Goal: Task Accomplishment & Management: Use online tool/utility

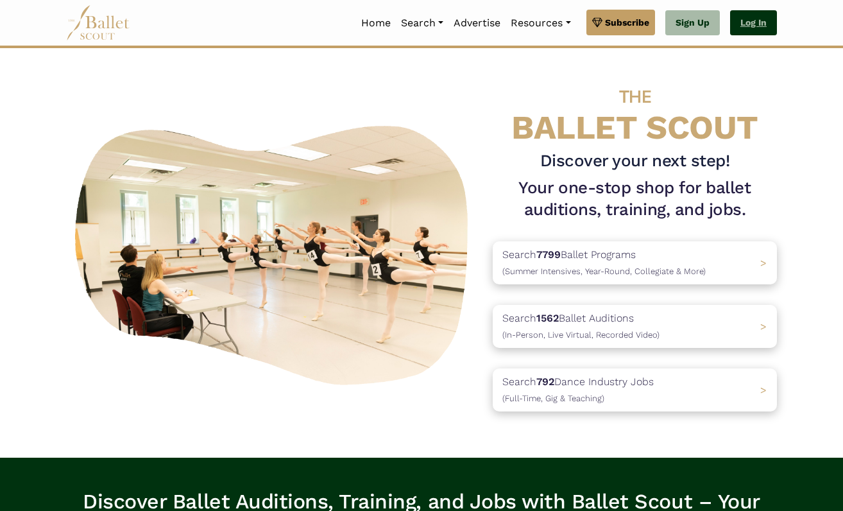
click at [749, 22] on link "Log In" at bounding box center [753, 23] width 47 height 26
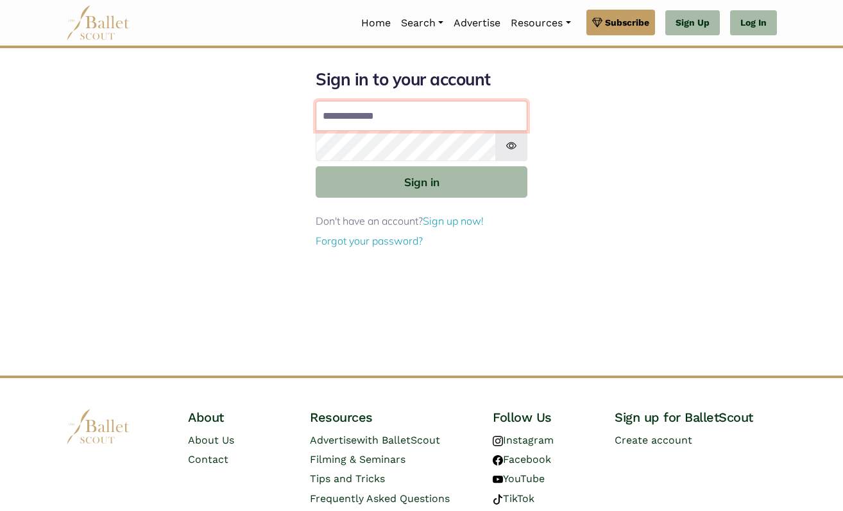
type input "**********"
click at [422, 181] on button "Sign in" at bounding box center [422, 181] width 212 height 31
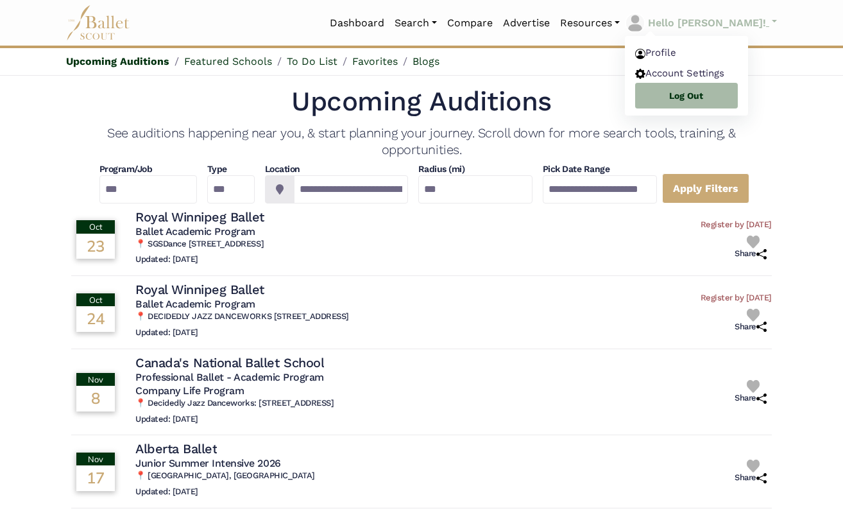
click at [760, 23] on p "Hello Morgan!" at bounding box center [707, 23] width 118 height 17
click at [720, 50] on link "Profile" at bounding box center [686, 54] width 123 height 20
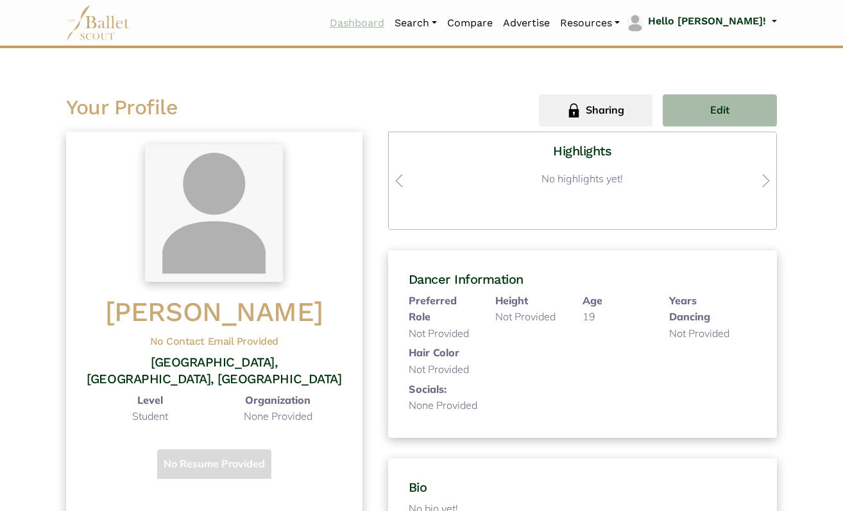
click at [390, 21] on link "Dashboard" at bounding box center [357, 23] width 65 height 27
click at [390, 23] on link "Dashboard" at bounding box center [357, 23] width 65 height 27
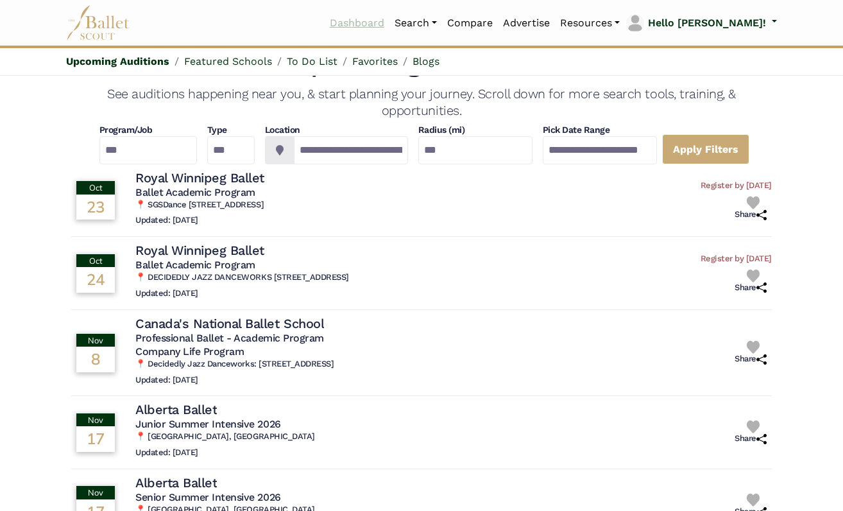
scroll to position [41, 0]
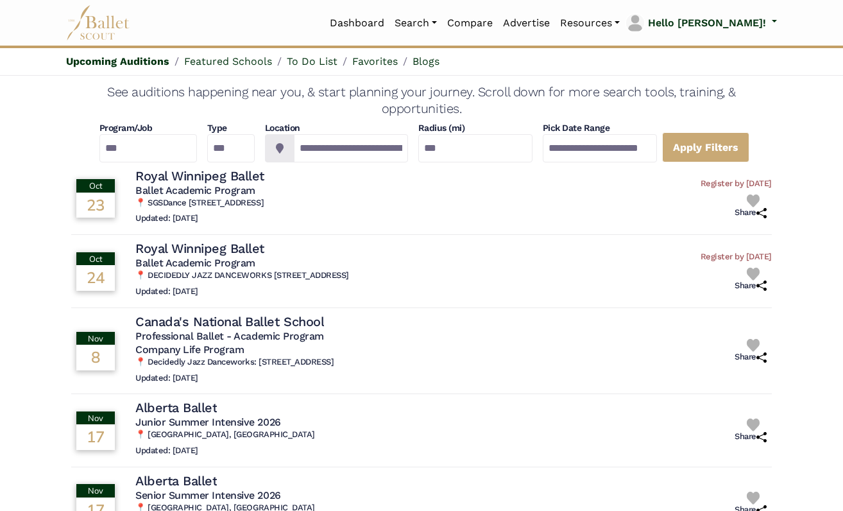
click at [276, 150] on icon at bounding box center [280, 148] width 8 height 10
click at [311, 145] on input "**********" at bounding box center [351, 148] width 114 height 28
click at [387, 152] on input "**********" at bounding box center [351, 148] width 114 height 28
click at [402, 148] on input "**********" at bounding box center [351, 148] width 114 height 28
click at [368, 141] on input "********" at bounding box center [351, 148] width 114 height 28
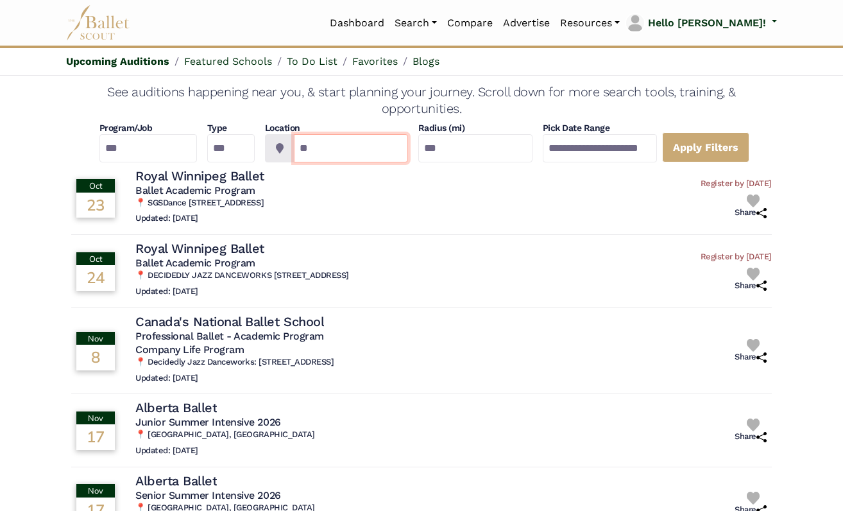
type input "*"
click at [273, 155] on span at bounding box center [280, 148] width 30 height 28
click at [349, 151] on input "*******" at bounding box center [351, 148] width 114 height 28
type input "*"
type input "**********"
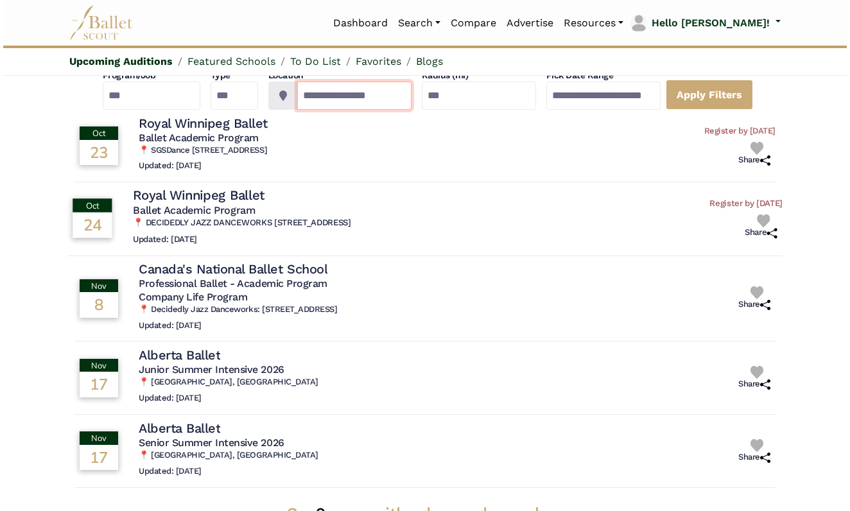
scroll to position [81, 0]
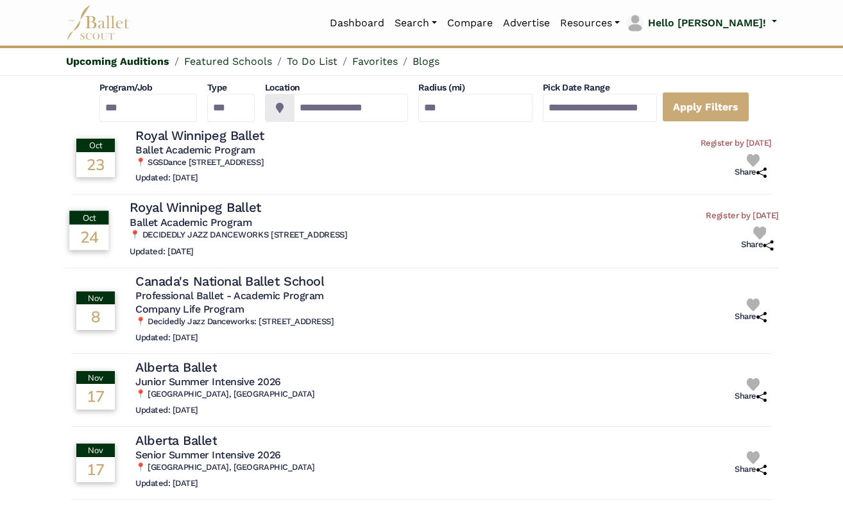
click at [210, 203] on h4 "Royal Winnipeg Ballet" at bounding box center [196, 207] width 132 height 17
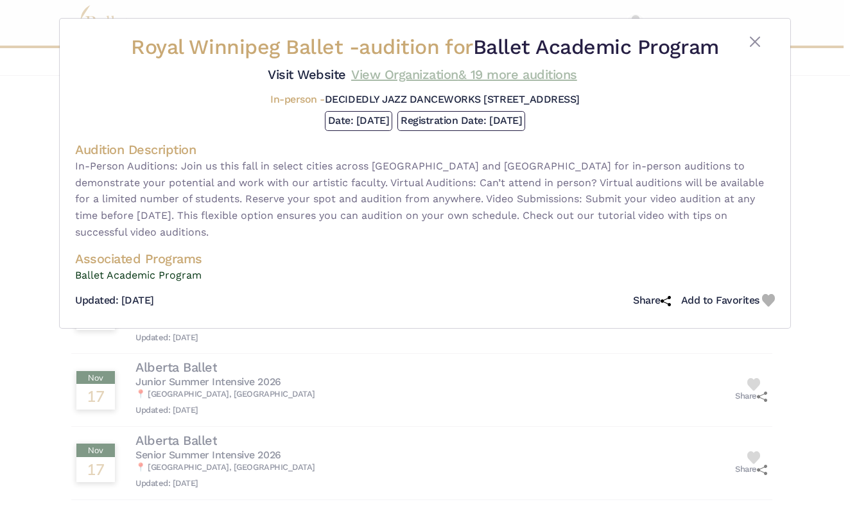
click at [538, 82] on span "& 19 more auditions" at bounding box center [517, 74] width 119 height 15
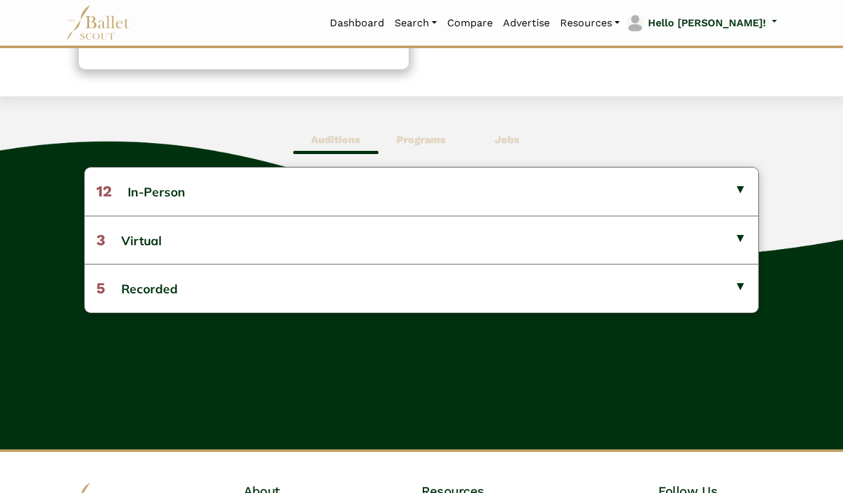
scroll to position [294, 0]
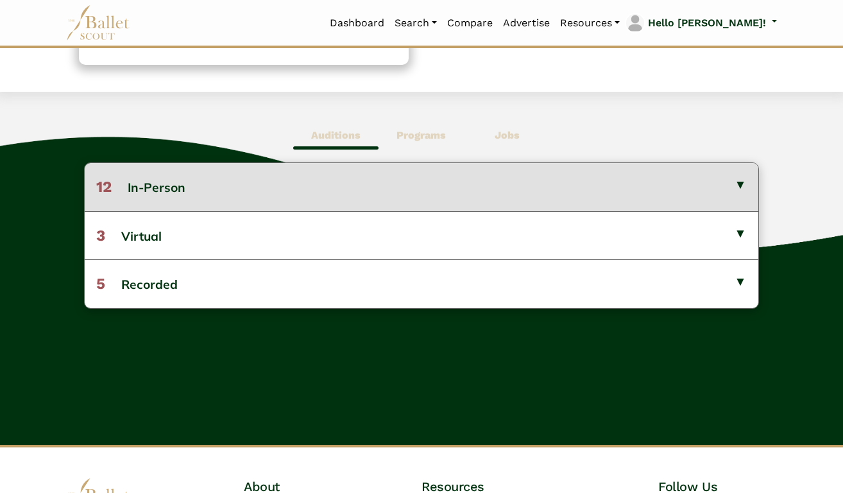
click at [397, 190] on button "12 In-Person" at bounding box center [421, 186] width 673 height 47
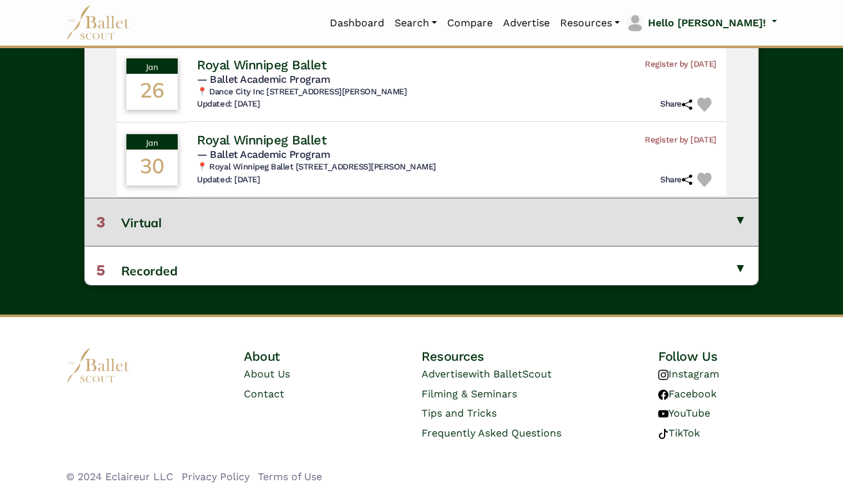
scroll to position [397, 0]
click at [379, 218] on button "3 Virtual" at bounding box center [421, 222] width 673 height 48
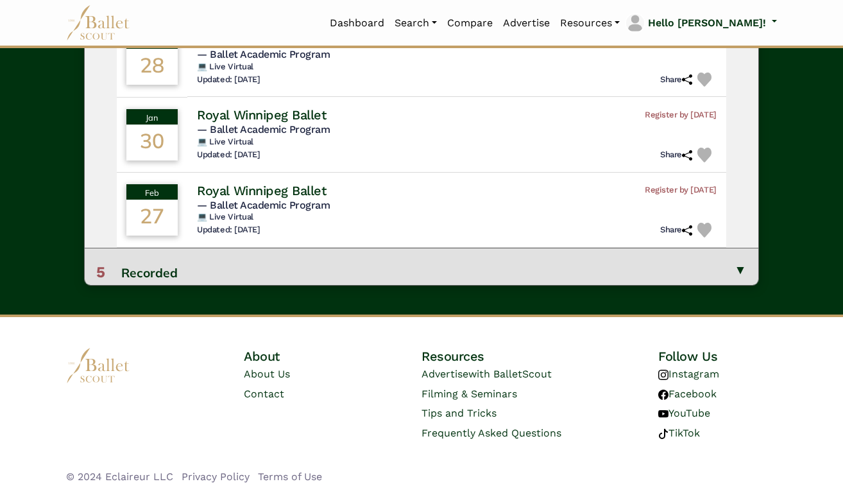
scroll to position [621, 0]
click at [404, 265] on button "5 Recorded" at bounding box center [421, 272] width 673 height 48
click at [162, 257] on button "5 Recorded" at bounding box center [421, 272] width 673 height 48
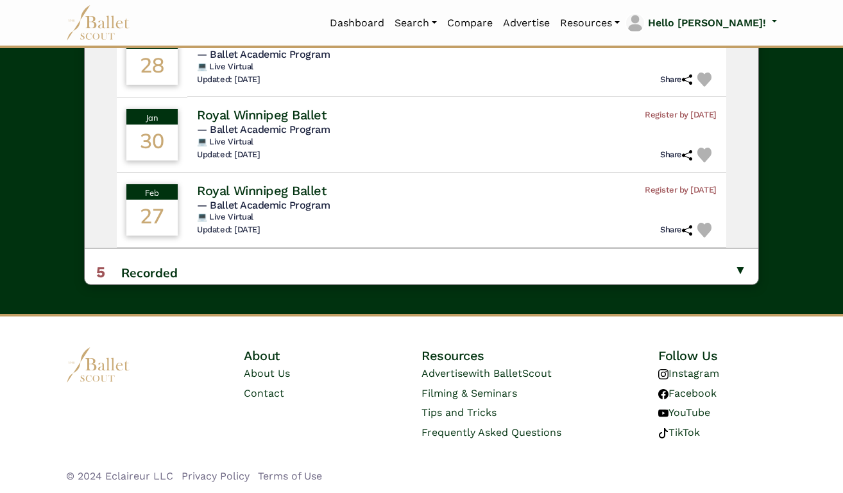
scroll to position [812, 0]
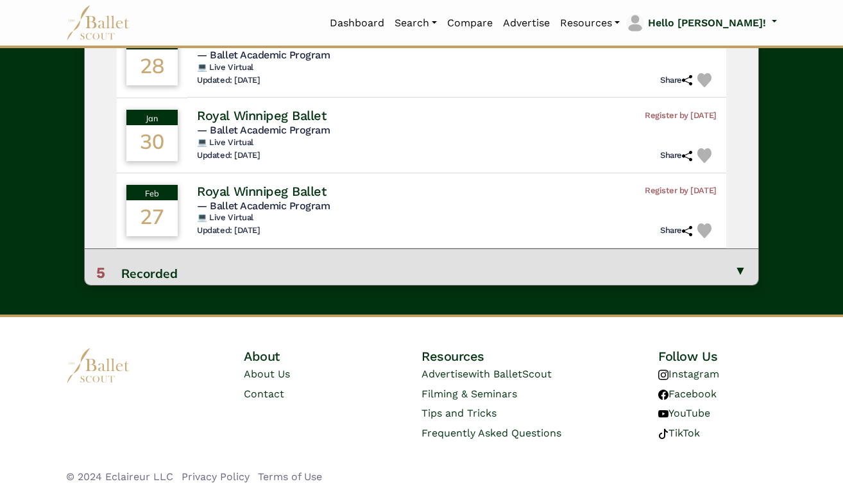
click at [735, 255] on button "5 Recorded" at bounding box center [421, 272] width 673 height 48
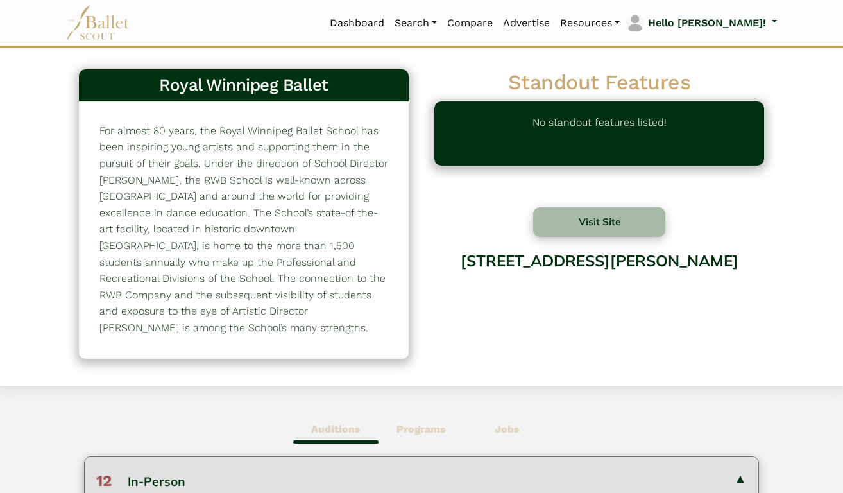
scroll to position [0, 0]
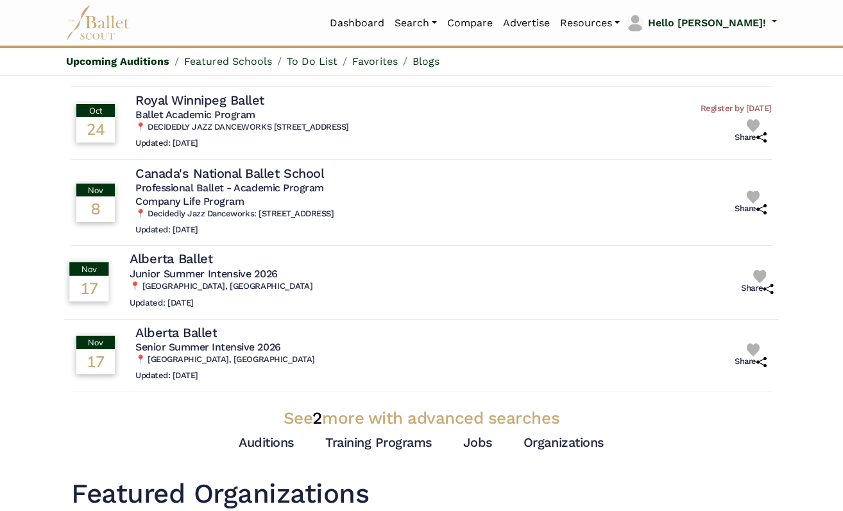
scroll to position [189, 0]
click at [477, 434] on link "Jobs" at bounding box center [478, 441] width 30 height 15
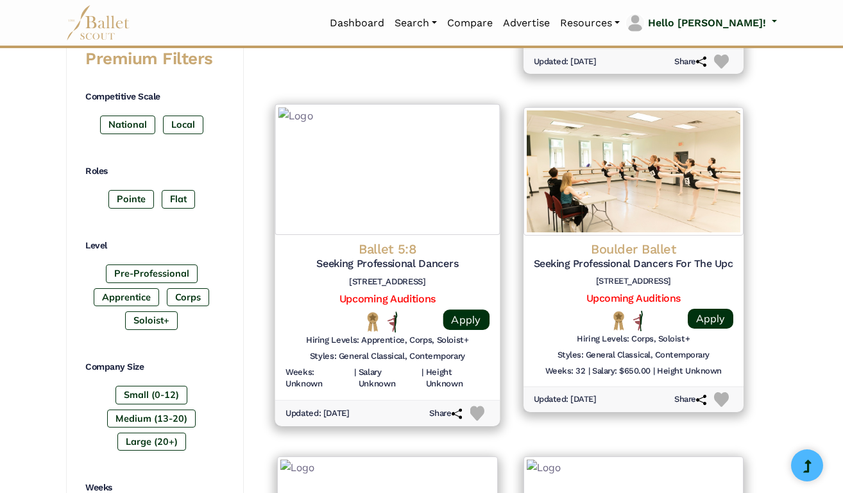
scroll to position [545, 0]
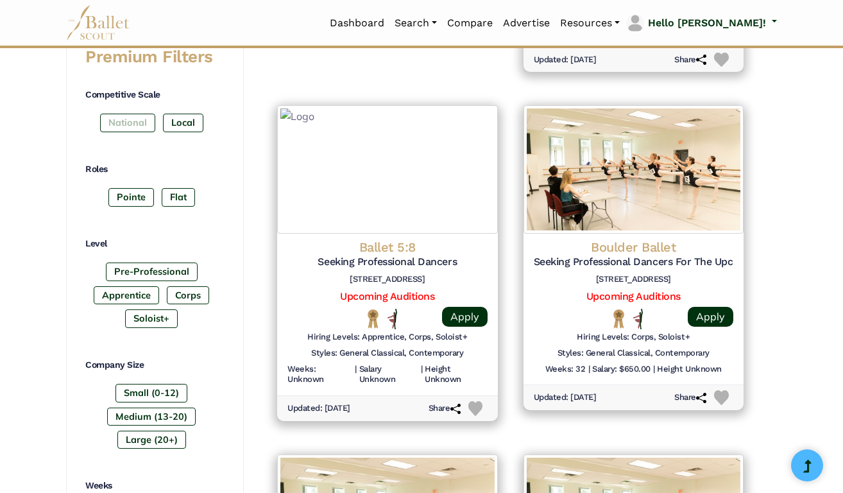
click at [137, 119] on label "National" at bounding box center [127, 123] width 55 height 18
click at [135, 188] on label "Pointe" at bounding box center [131, 197] width 46 height 18
click at [129, 291] on label "Apprentice" at bounding box center [126, 295] width 65 height 18
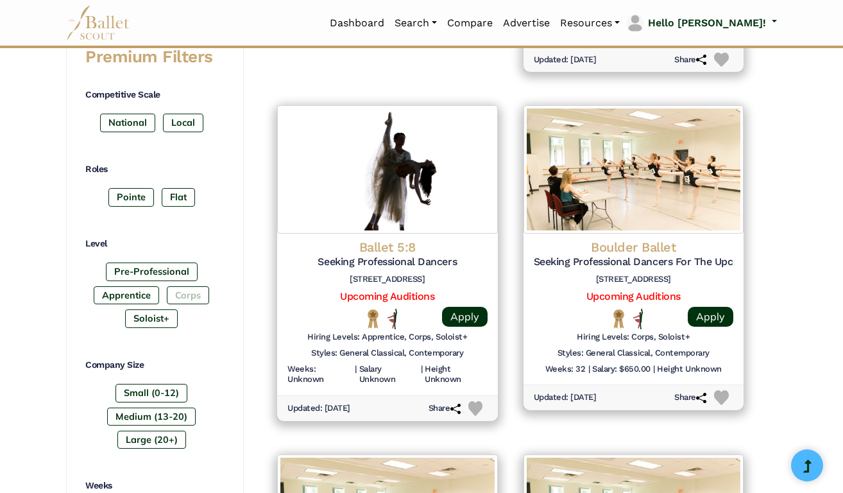
click at [187, 288] on label "Corps" at bounding box center [188, 295] width 42 height 18
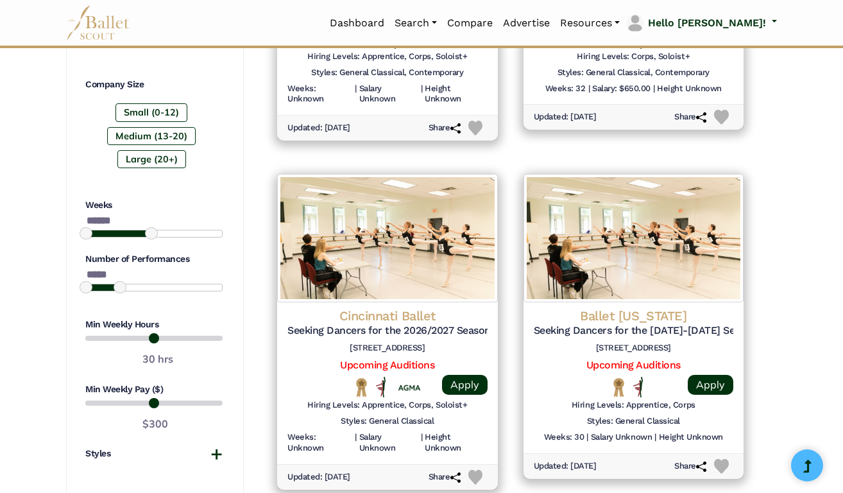
scroll to position [826, 0]
type input "*******"
drag, startPoint x: 153, startPoint y: 225, endPoint x: 229, endPoint y: 224, distance: 76.4
click at [229, 224] on div "**********" at bounding box center [155, 60] width 178 height 1142
drag, startPoint x: 121, startPoint y: 274, endPoint x: 137, endPoint y: 274, distance: 16.0
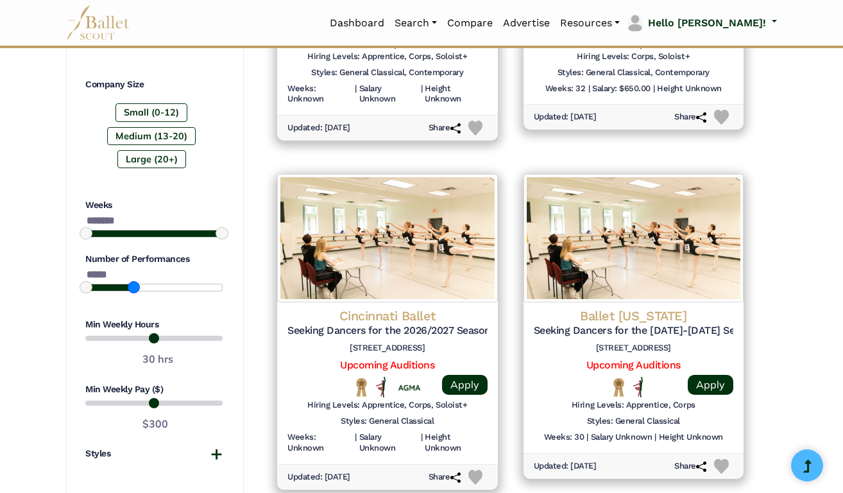
click at [137, 281] on span at bounding box center [134, 287] width 12 height 12
type input "*****"
drag, startPoint x: 132, startPoint y: 274, endPoint x: 140, endPoint y: 274, distance: 7.7
click at [140, 281] on span at bounding box center [140, 287] width 12 height 12
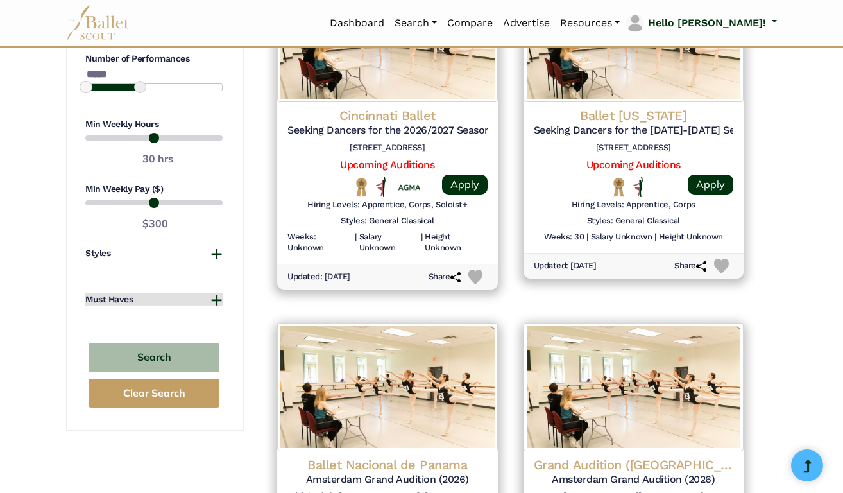
scroll to position [1033, 0]
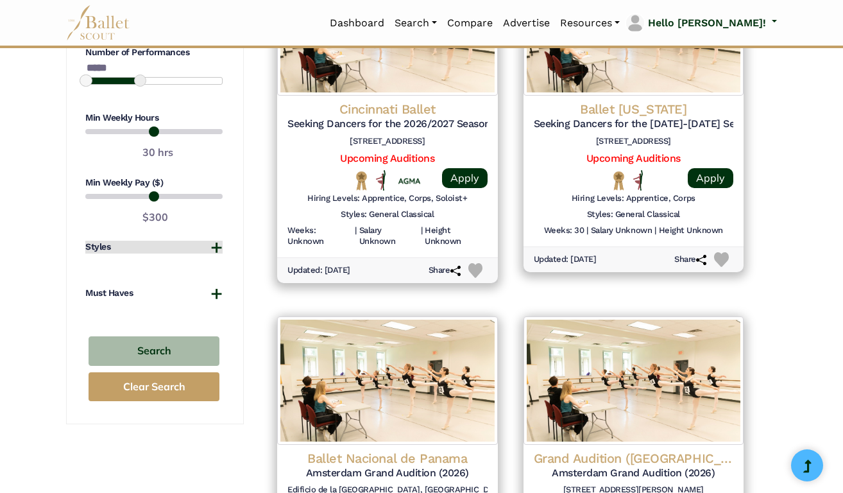
click at [214, 241] on button "Styles" at bounding box center [153, 247] width 137 height 13
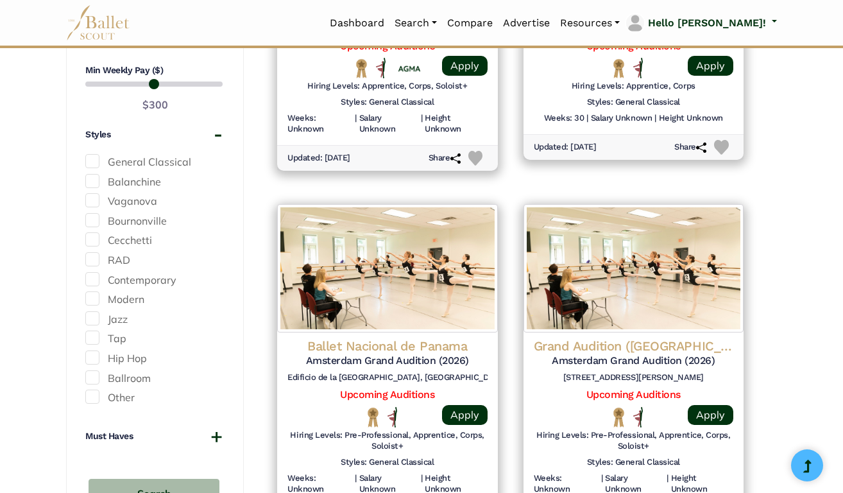
scroll to position [1145, 0]
click at [96, 154] on span at bounding box center [92, 161] width 14 height 14
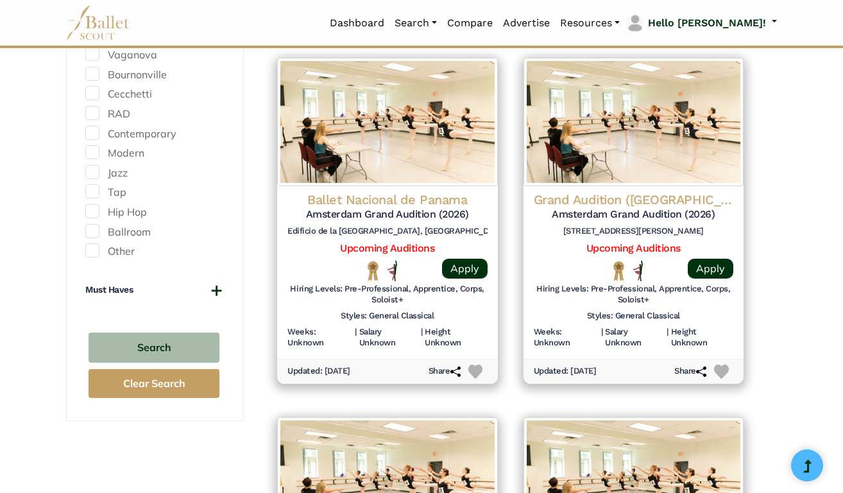
scroll to position [1316, 0]
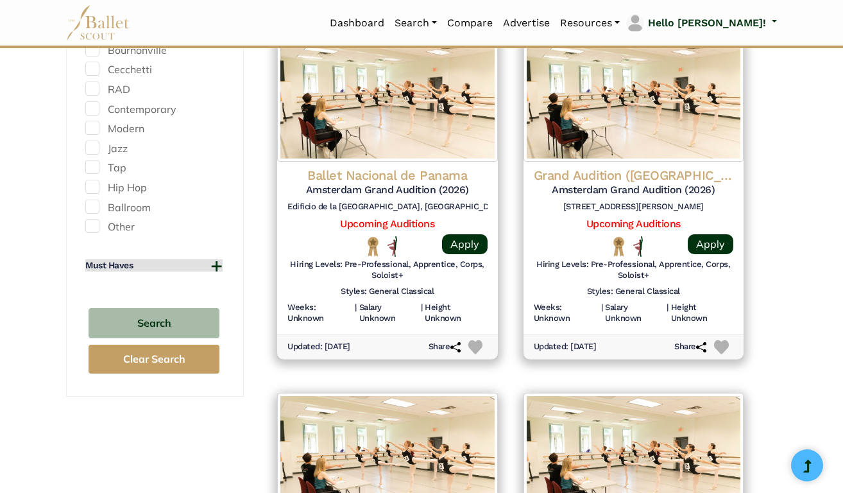
click at [214, 259] on button "Must Haves" at bounding box center [153, 265] width 137 height 13
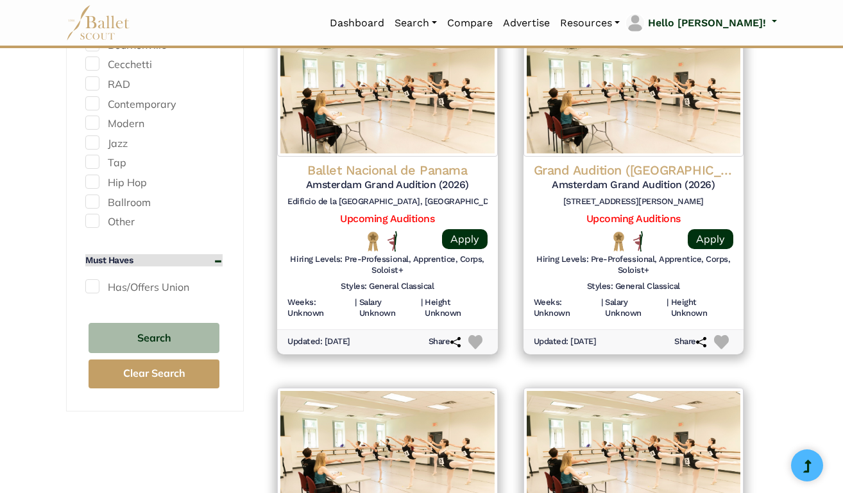
scroll to position [1321, 0]
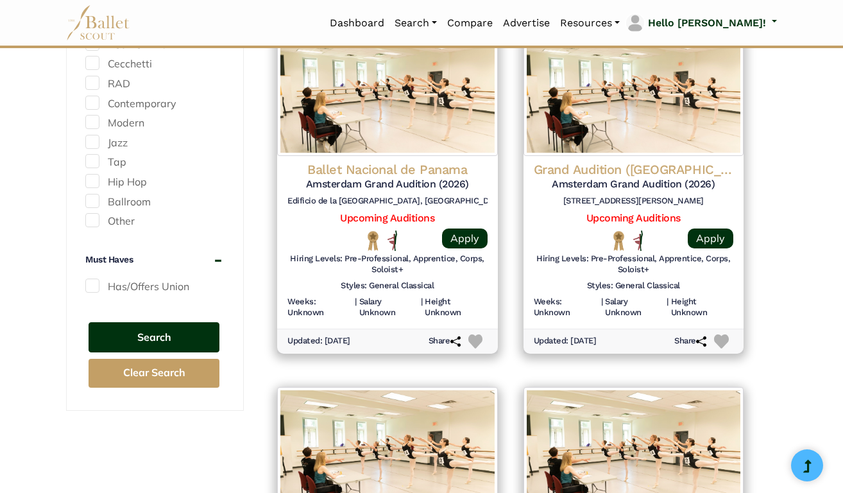
click at [185, 322] on button "Search" at bounding box center [154, 337] width 131 height 30
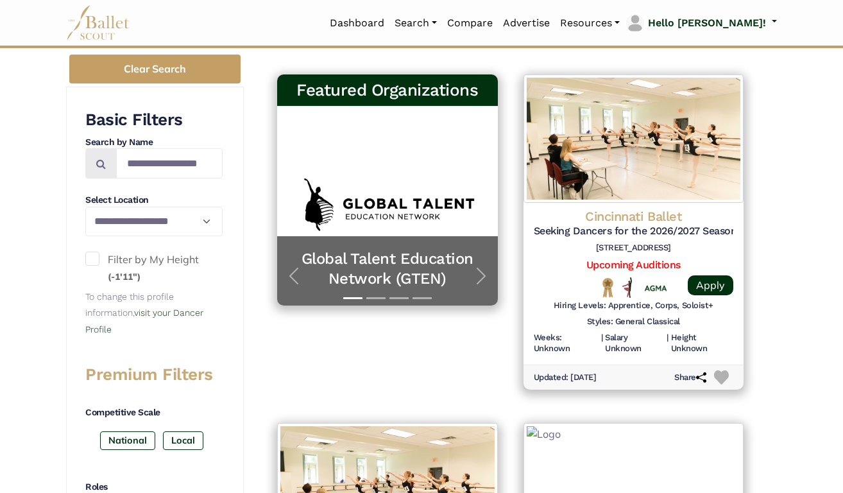
scroll to position [227, 0]
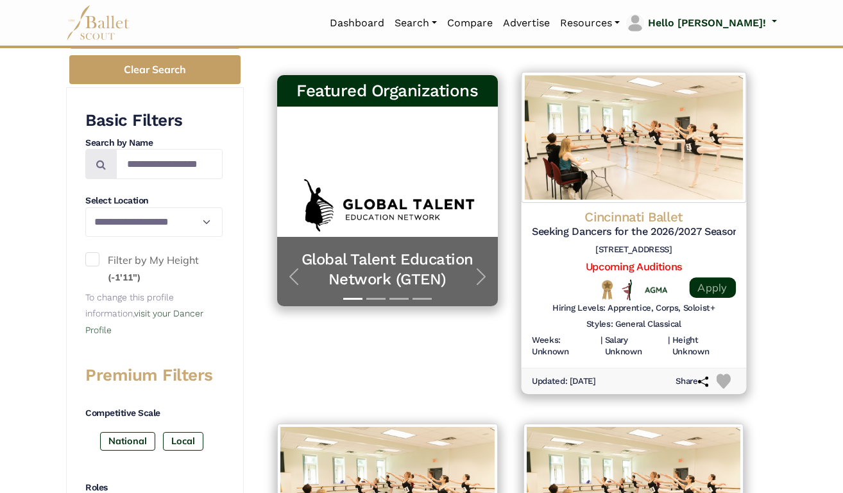
click at [725, 280] on link "Apply" at bounding box center [712, 287] width 46 height 21
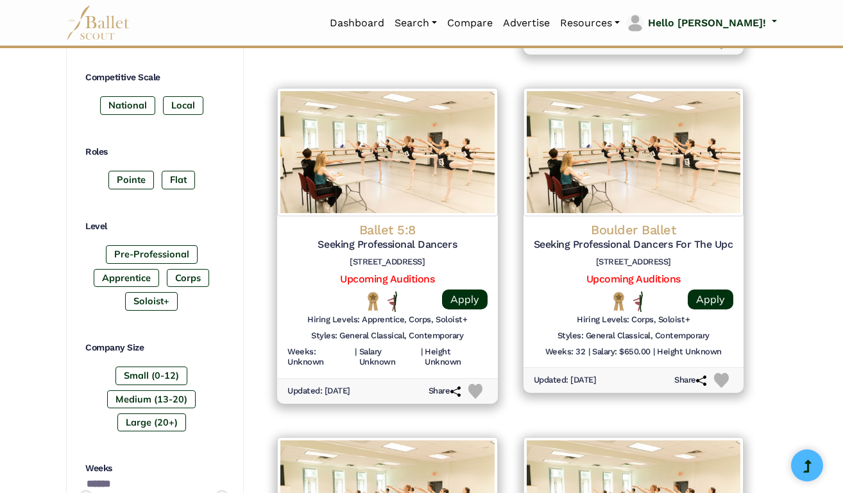
scroll to position [565, 0]
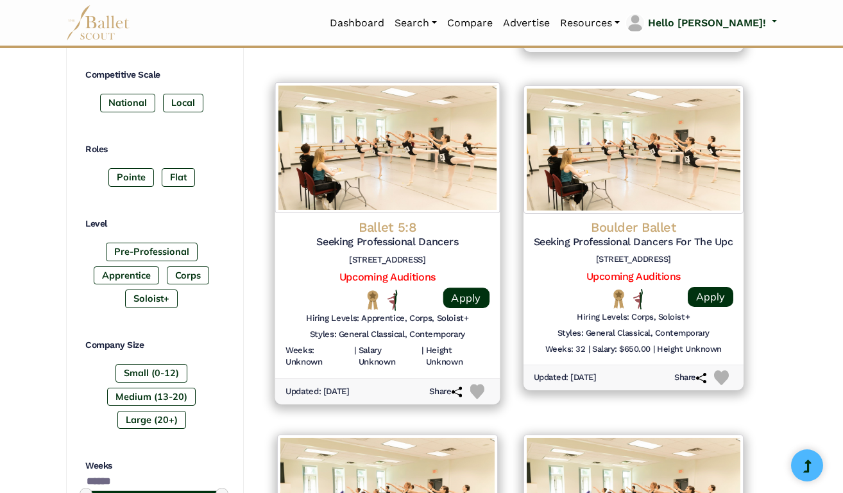
click at [429, 162] on img at bounding box center [387, 147] width 225 height 131
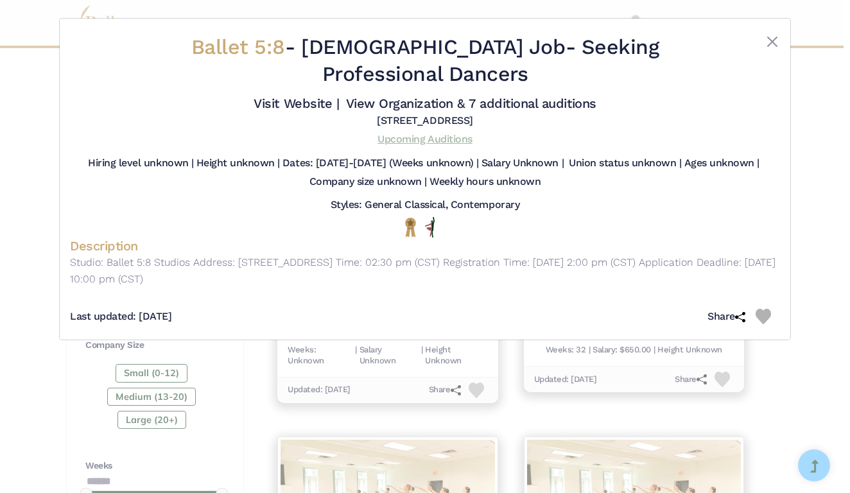
click at [439, 133] on link "Upcoming Auditions" at bounding box center [424, 139] width 94 height 12
click at [770, 40] on button "Close" at bounding box center [771, 41] width 15 height 15
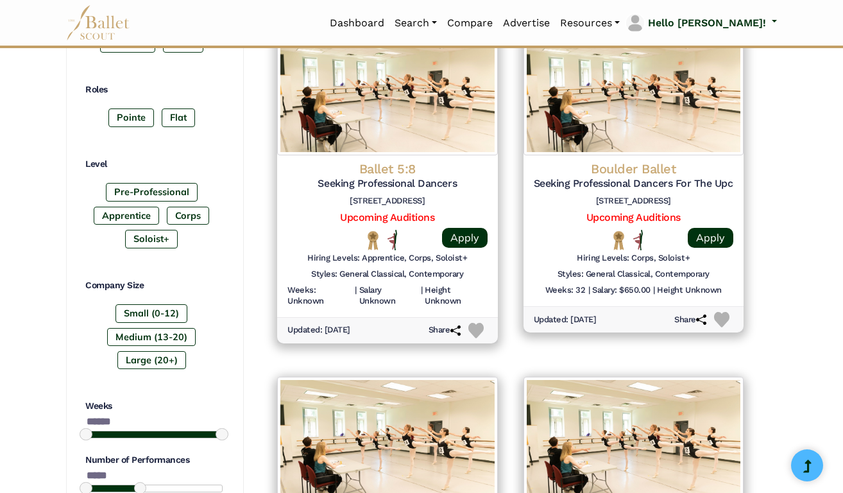
scroll to position [635, 0]
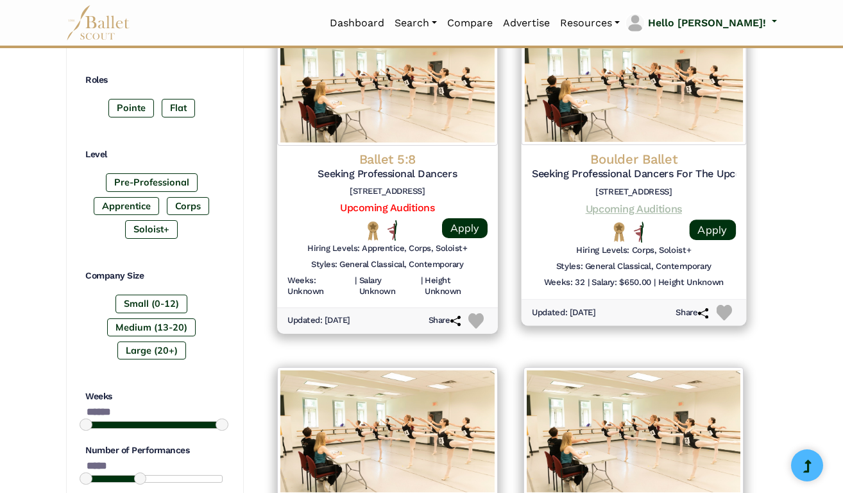
click at [613, 202] on link "Upcoming Auditions" at bounding box center [633, 208] width 96 height 12
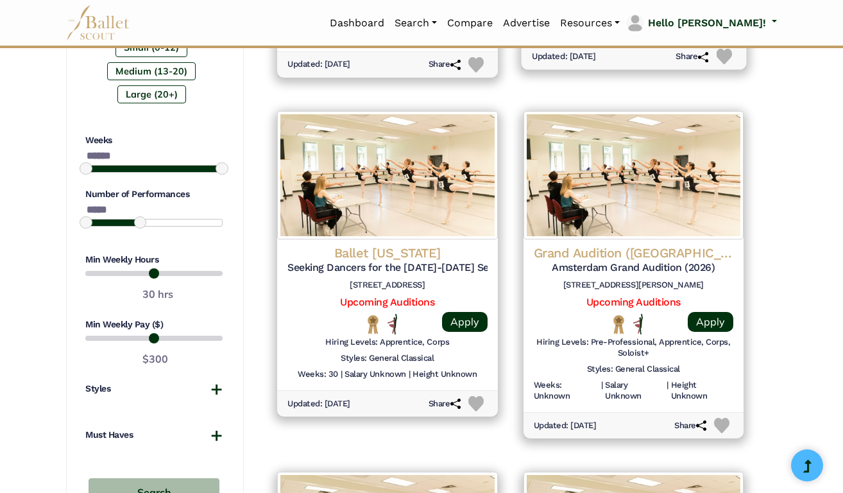
scroll to position [896, 0]
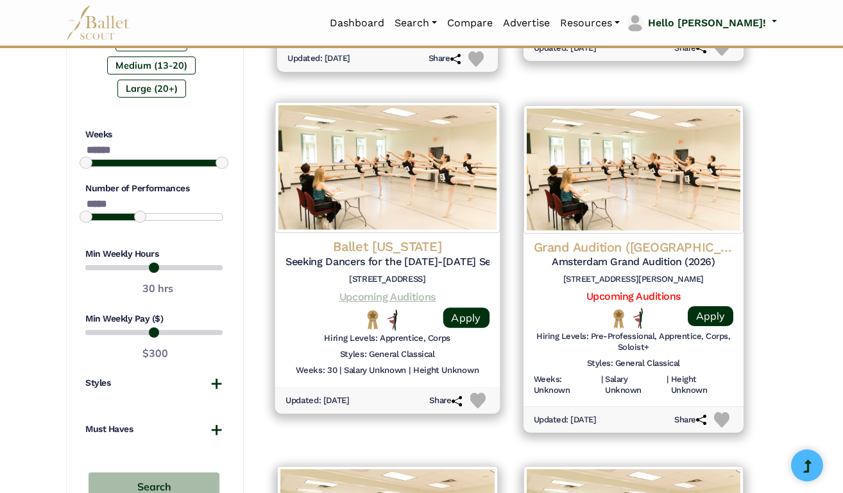
click at [400, 290] on link "Upcoming Auditions" at bounding box center [387, 296] width 96 height 12
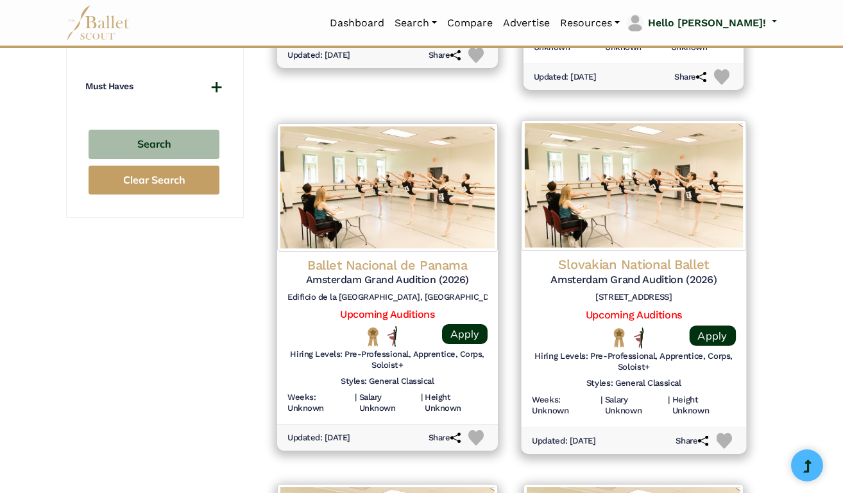
scroll to position [1239, 0]
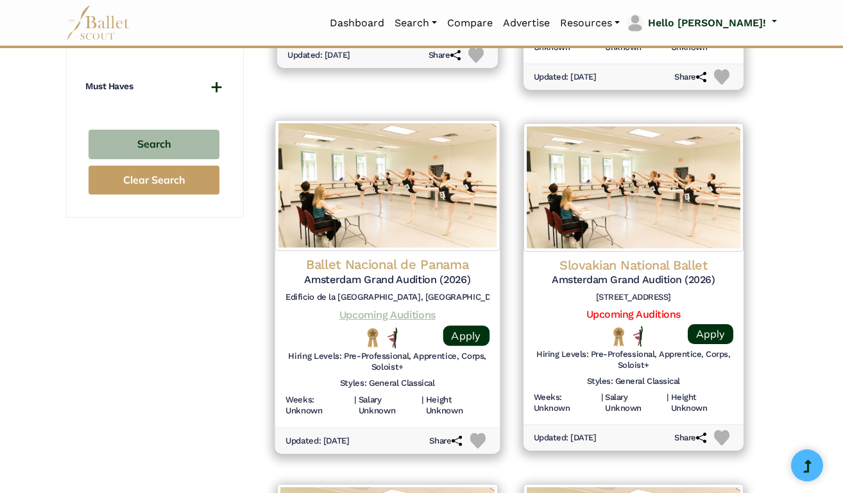
click at [418, 308] on link "Upcoming Auditions" at bounding box center [387, 314] width 96 height 12
click at [462, 325] on link "Apply" at bounding box center [466, 335] width 46 height 21
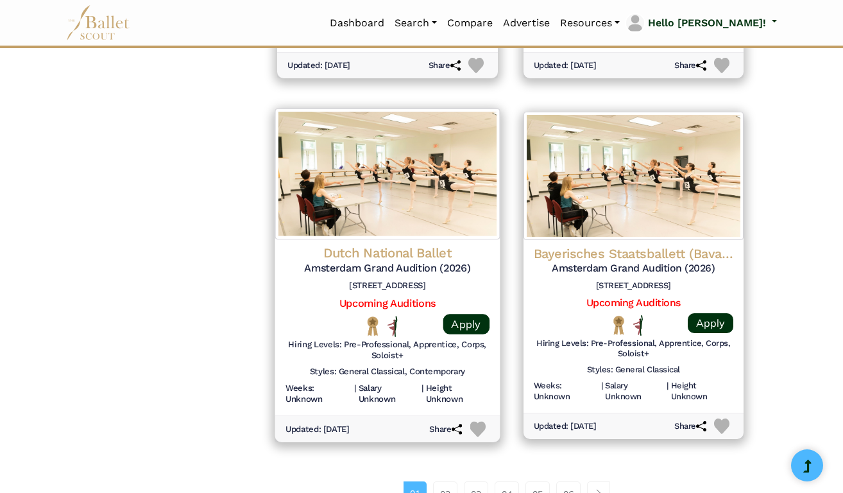
scroll to position [1611, 0]
click at [420, 296] on link "Upcoming Auditions" at bounding box center [387, 302] width 96 height 12
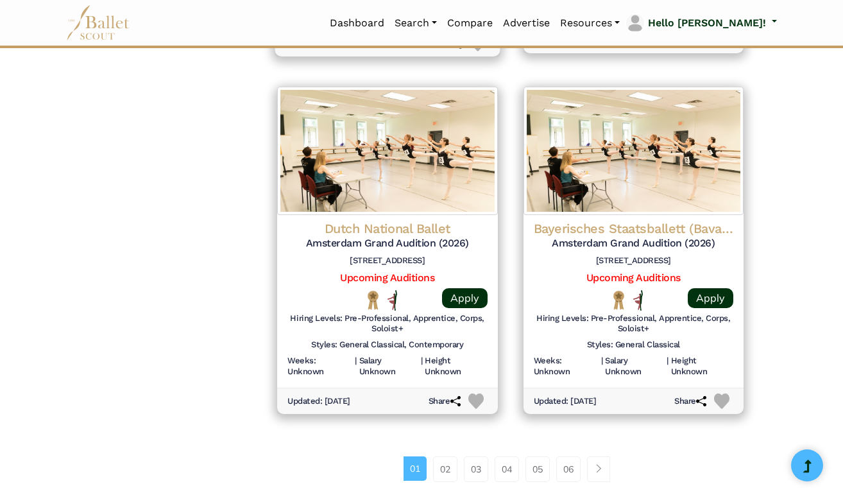
scroll to position [1637, 0]
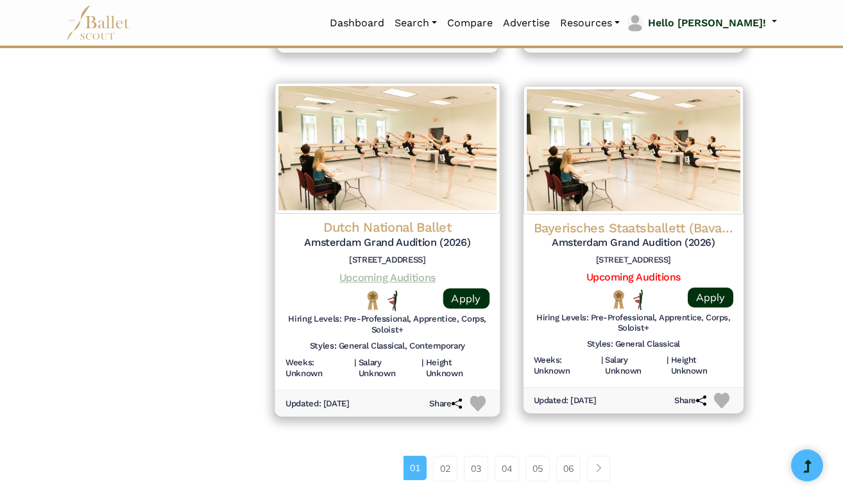
click at [424, 271] on link "Upcoming Auditions" at bounding box center [387, 277] width 96 height 12
click at [456, 288] on link "Apply" at bounding box center [466, 298] width 46 height 21
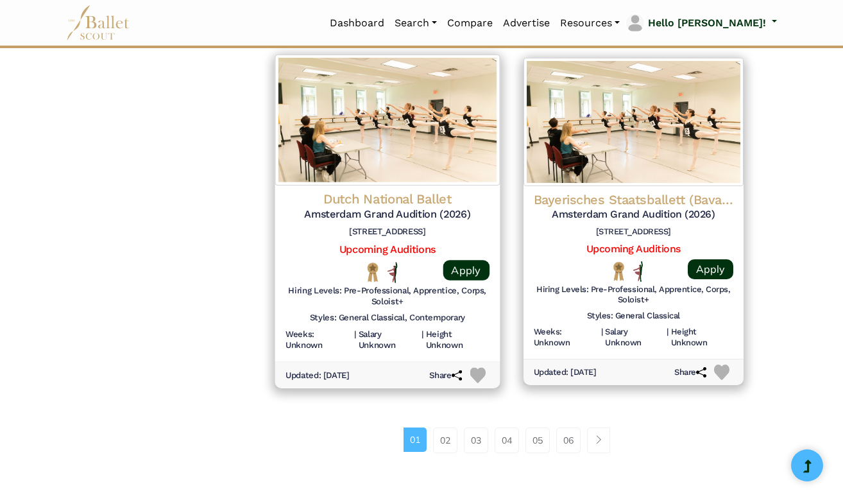
scroll to position [1688, 0]
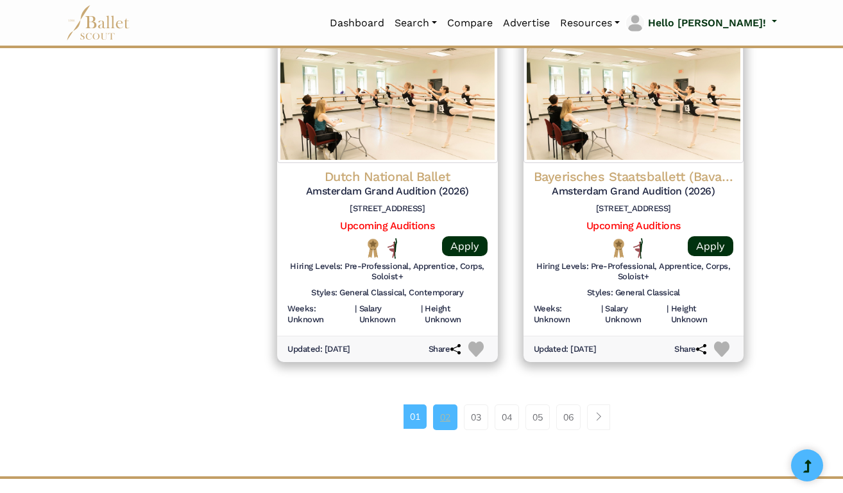
click at [444, 404] on link "02" at bounding box center [445, 417] width 24 height 26
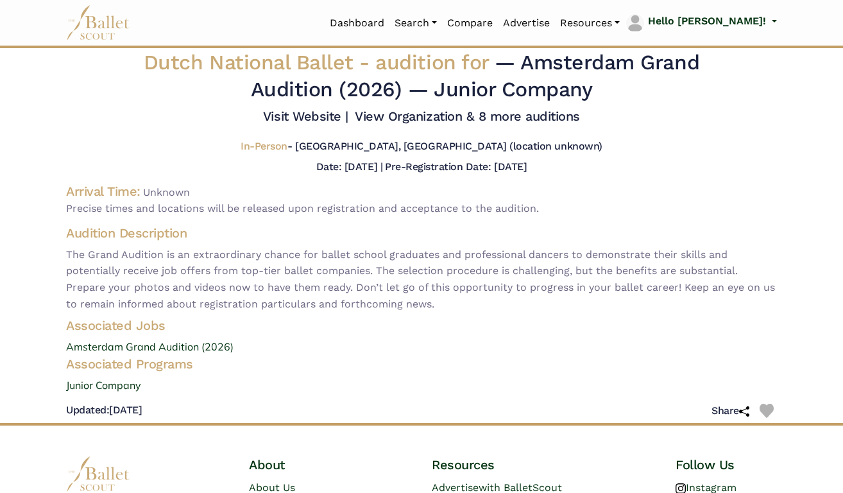
scroll to position [6, 0]
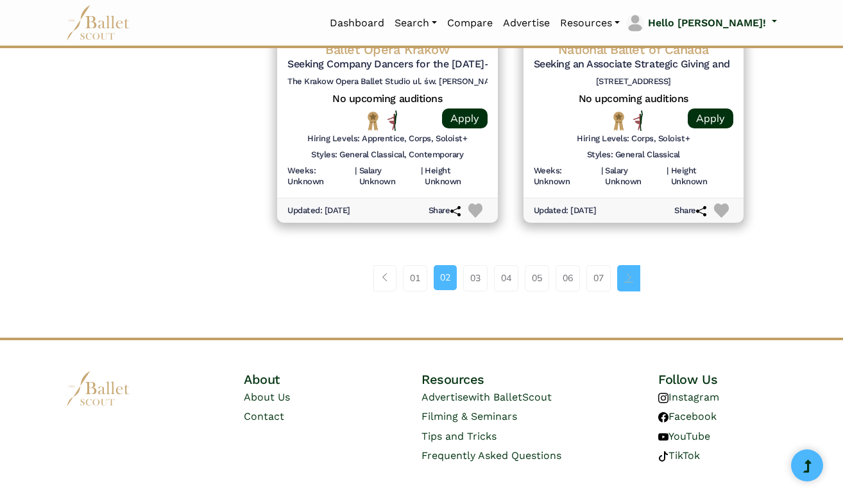
scroll to position [1833, 0]
click at [631, 273] on span "Page navigation example" at bounding box center [628, 277] width 9 height 9
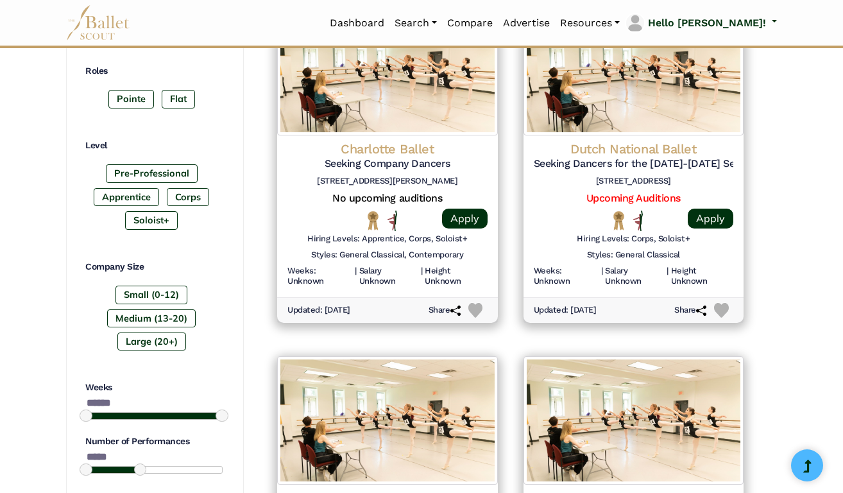
scroll to position [644, 0]
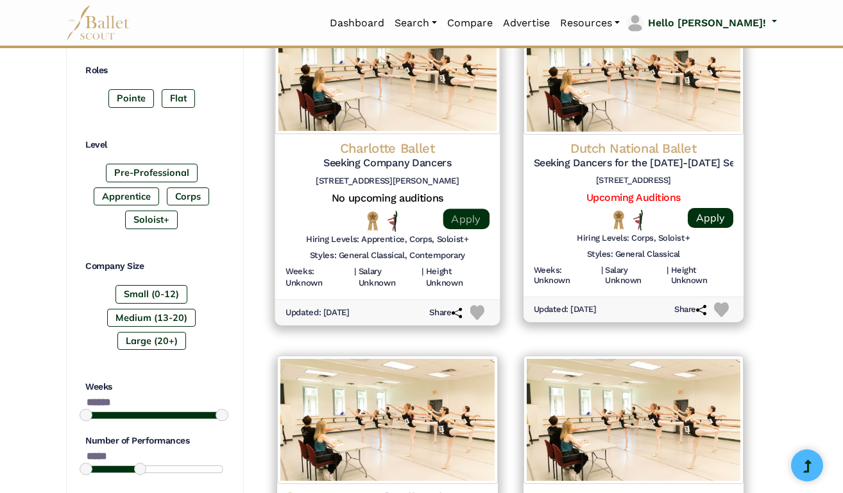
click at [458, 209] on link "Apply" at bounding box center [466, 219] width 46 height 21
click at [401, 141] on h4 "Charlotte Ballet" at bounding box center [388, 147] width 204 height 17
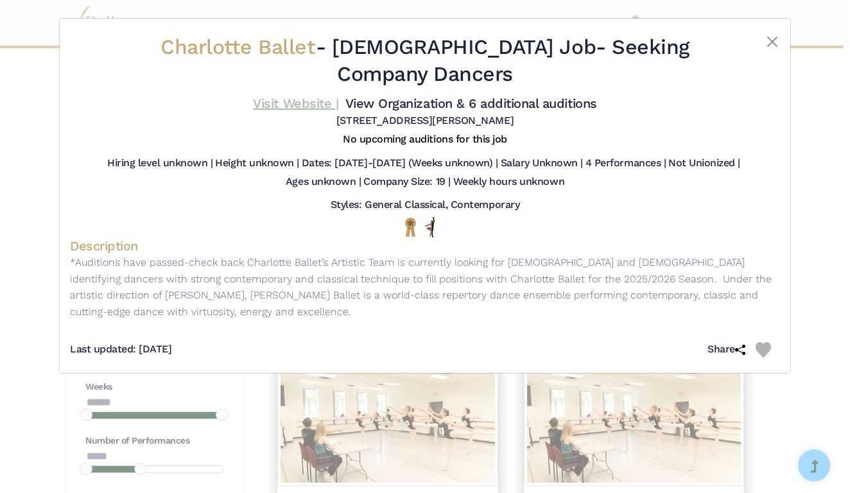
click at [338, 104] on link "Visit Website |" at bounding box center [295, 103] width 85 height 15
click at [775, 37] on button "Close" at bounding box center [771, 41] width 15 height 15
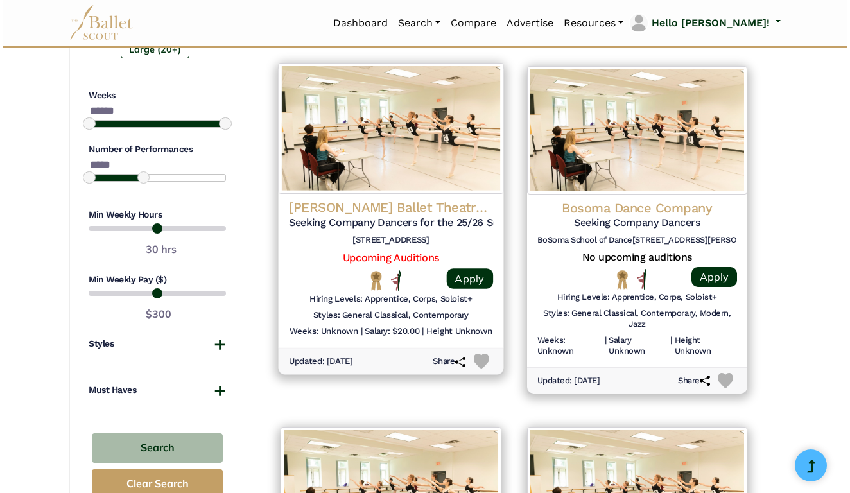
scroll to position [933, 0]
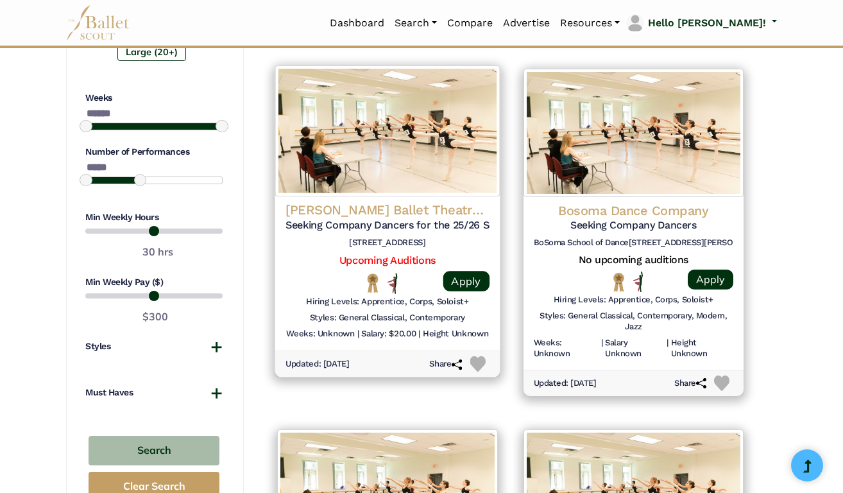
click at [413, 202] on h4 "Carole Alexis Ballet Theatre (Ballet des Ameriques)" at bounding box center [388, 210] width 204 height 17
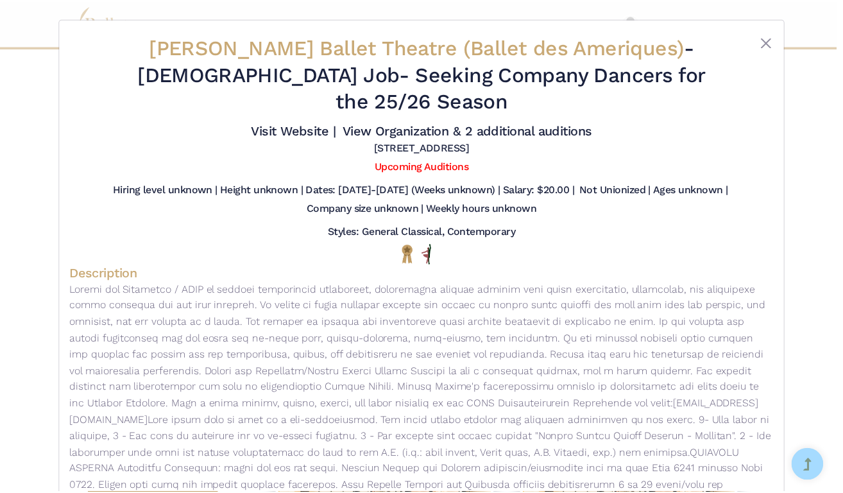
scroll to position [0, 0]
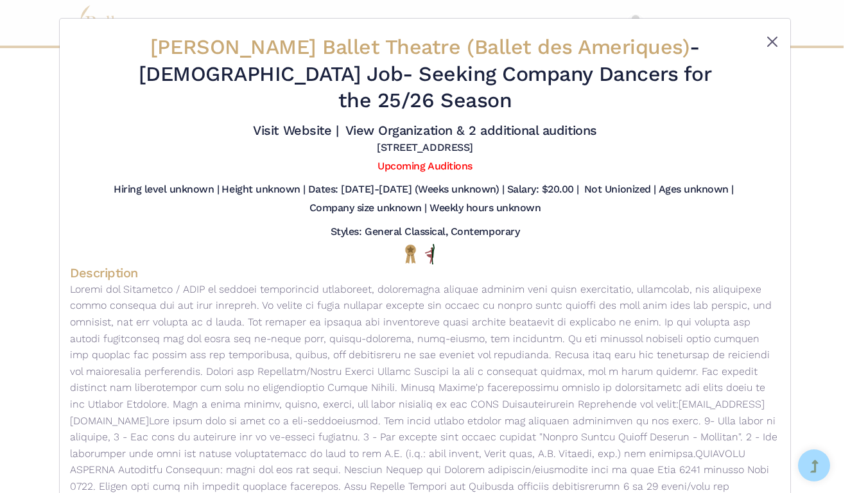
click at [773, 39] on button "Close" at bounding box center [771, 41] width 15 height 15
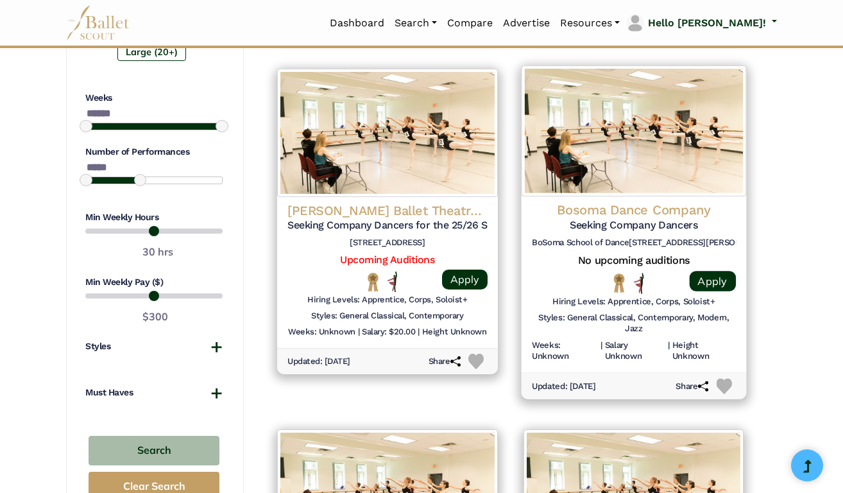
click at [653, 237] on h6 "BoSoma School of Dance​ 15 Walnut Road Hamilton, MA 01982" at bounding box center [633, 242] width 204 height 11
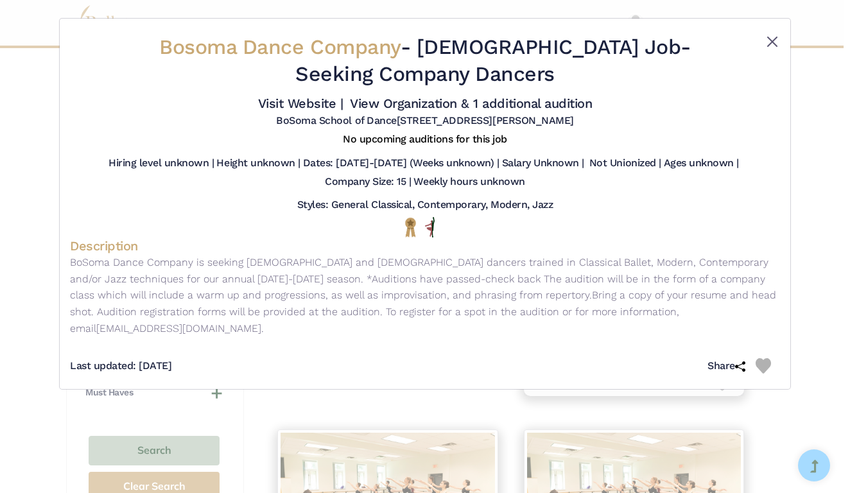
click at [775, 40] on button "Close" at bounding box center [771, 41] width 15 height 15
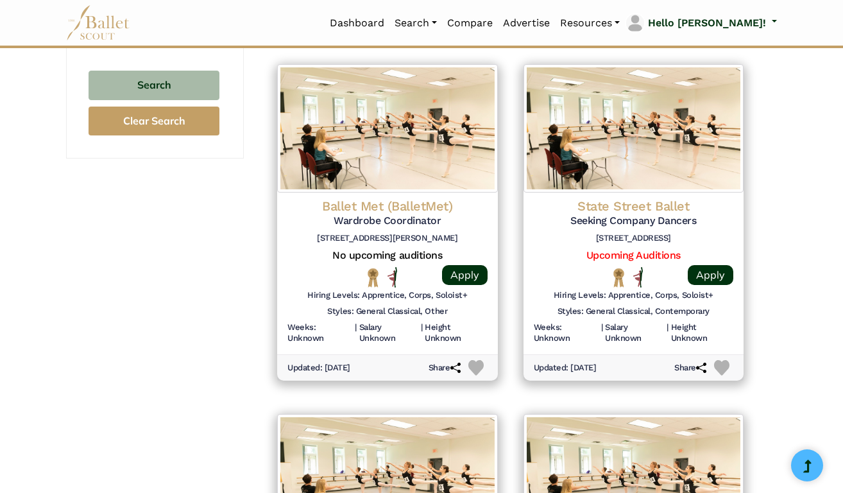
scroll to position [1300, 0]
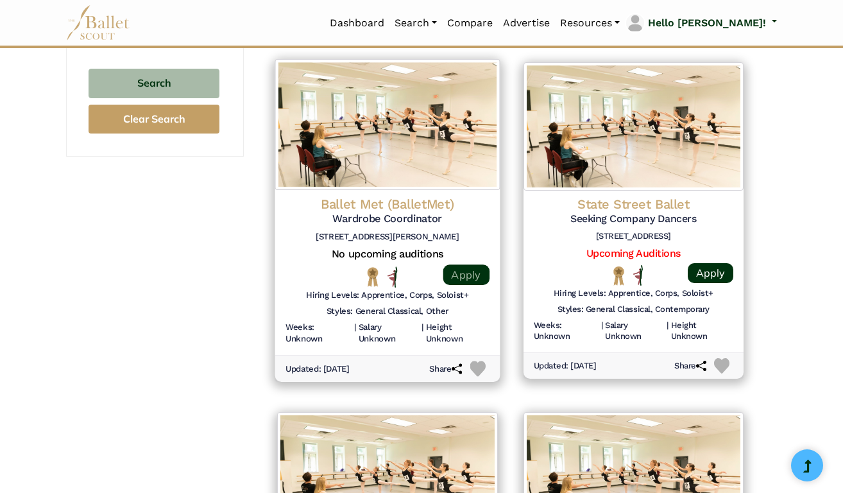
click at [467, 264] on link "Apply" at bounding box center [466, 274] width 46 height 21
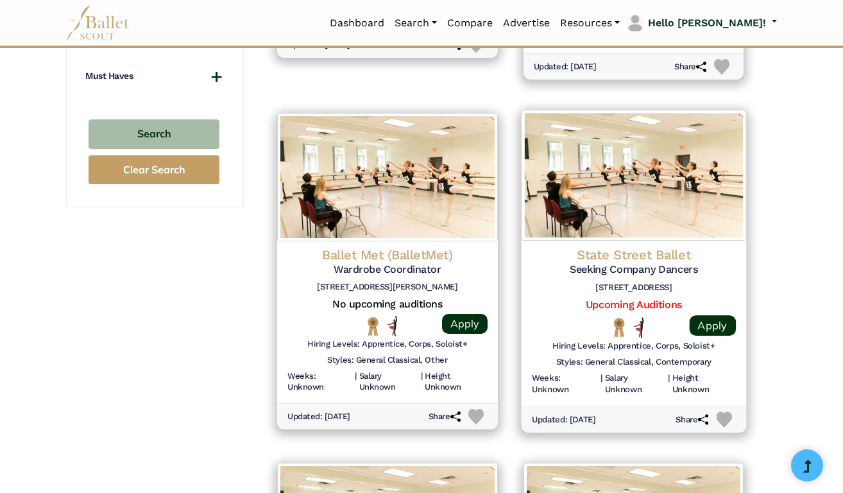
scroll to position [1245, 0]
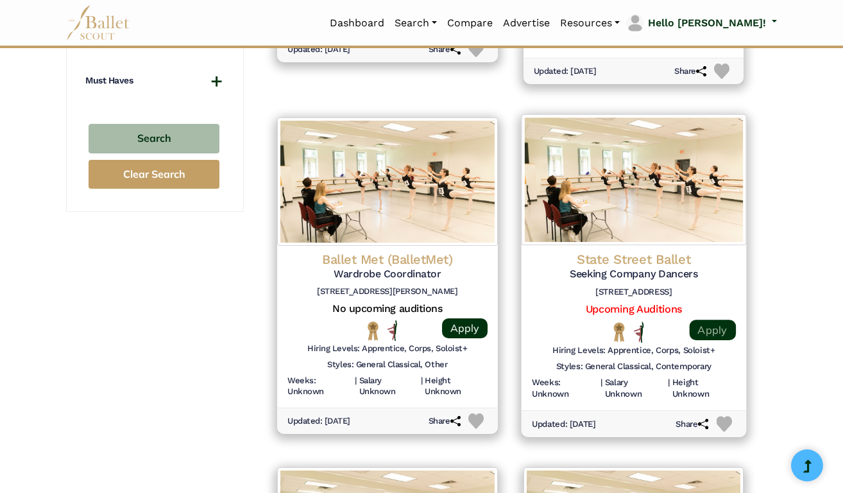
click at [708, 320] on link "Apply" at bounding box center [712, 330] width 46 height 21
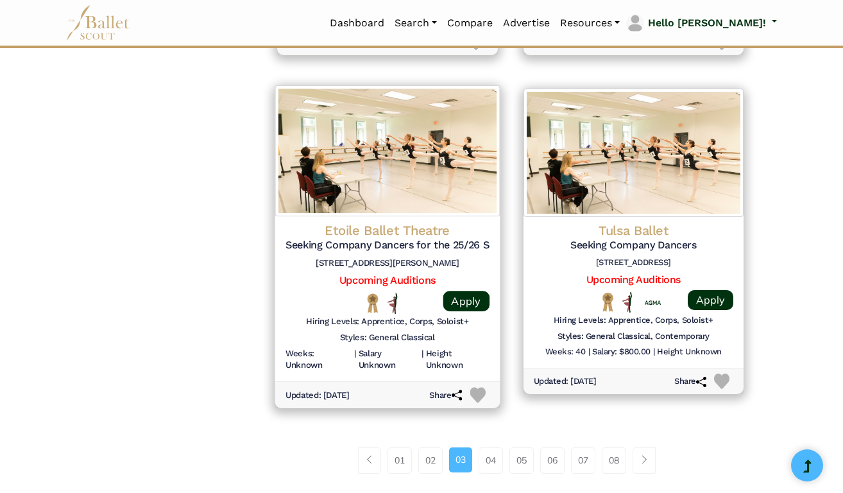
scroll to position [1626, 0]
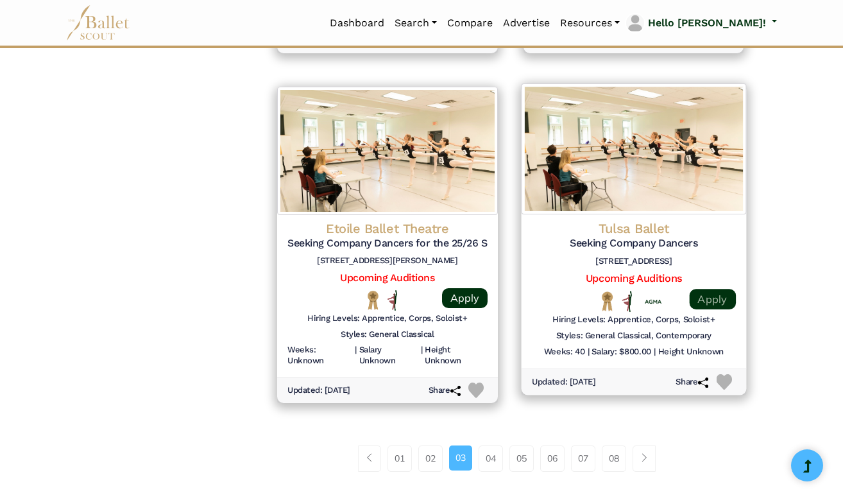
click at [714, 289] on link "Apply" at bounding box center [712, 299] width 46 height 21
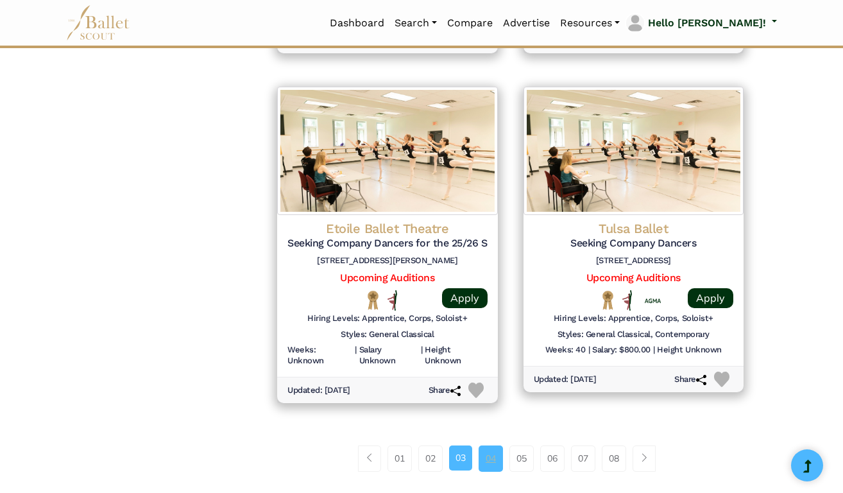
click at [492, 445] on link "04" at bounding box center [491, 458] width 24 height 26
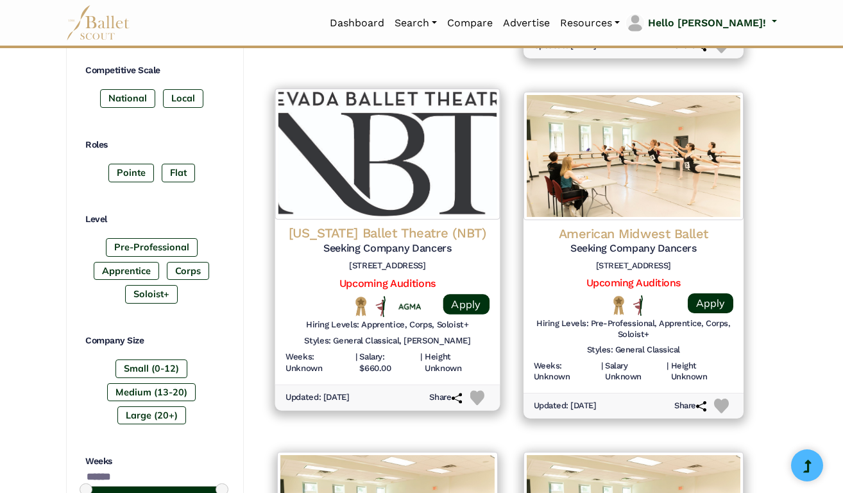
scroll to position [571, 0]
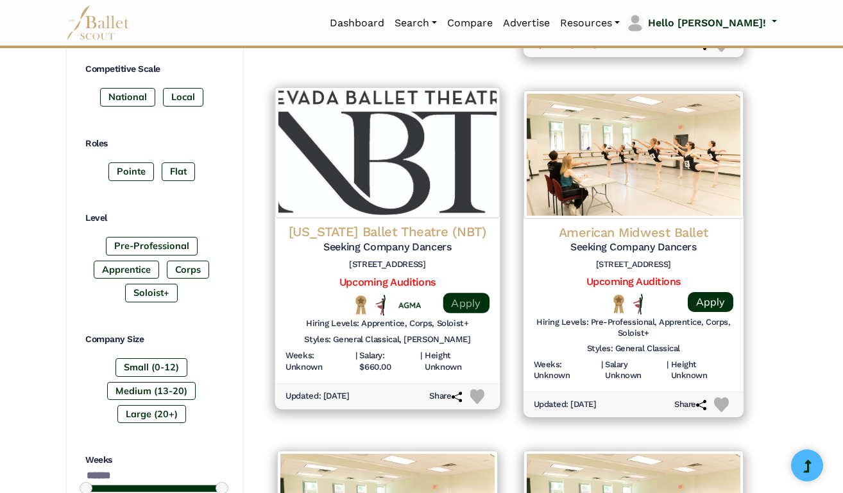
click at [462, 293] on link "Apply" at bounding box center [466, 303] width 46 height 21
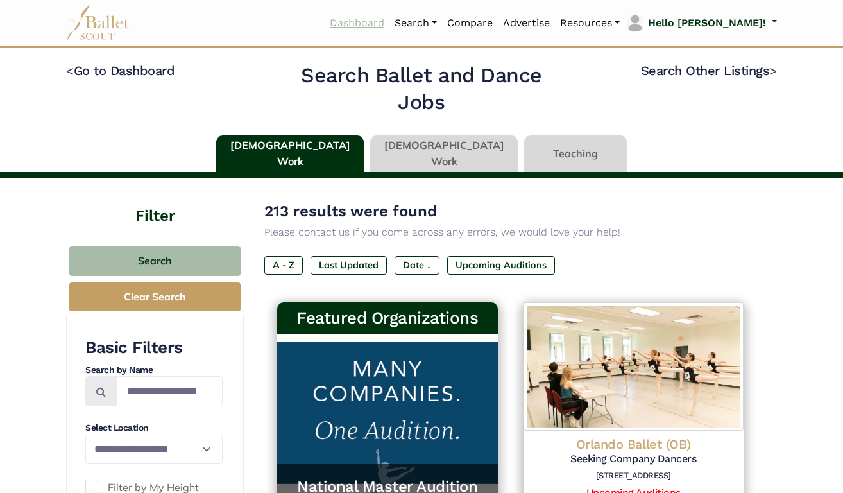
scroll to position [0, 0]
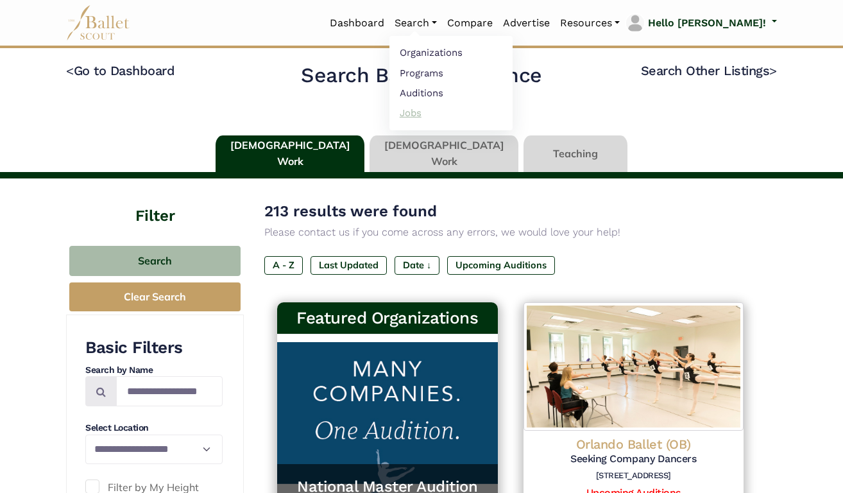
click at [459, 110] on link "Jobs" at bounding box center [451, 113] width 123 height 20
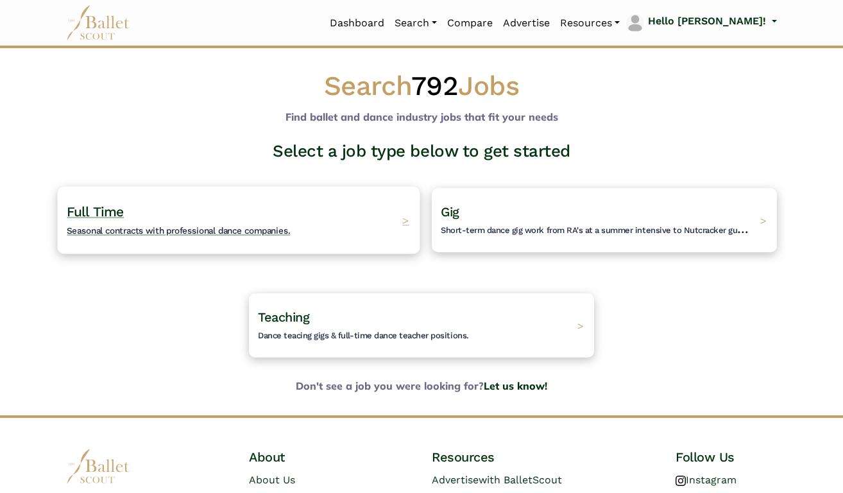
click at [353, 213] on div "Full Time Seasonal contracts with professional dance companies. >" at bounding box center [239, 219] width 363 height 67
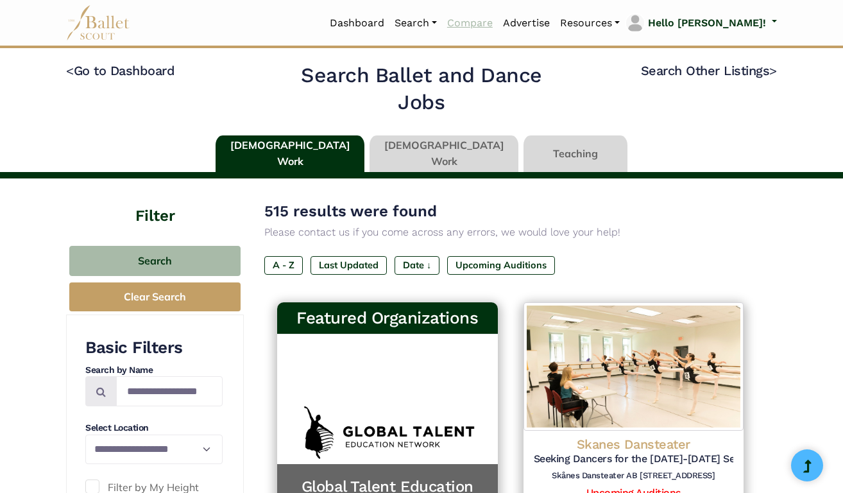
click at [498, 20] on link "Compare" at bounding box center [470, 23] width 56 height 27
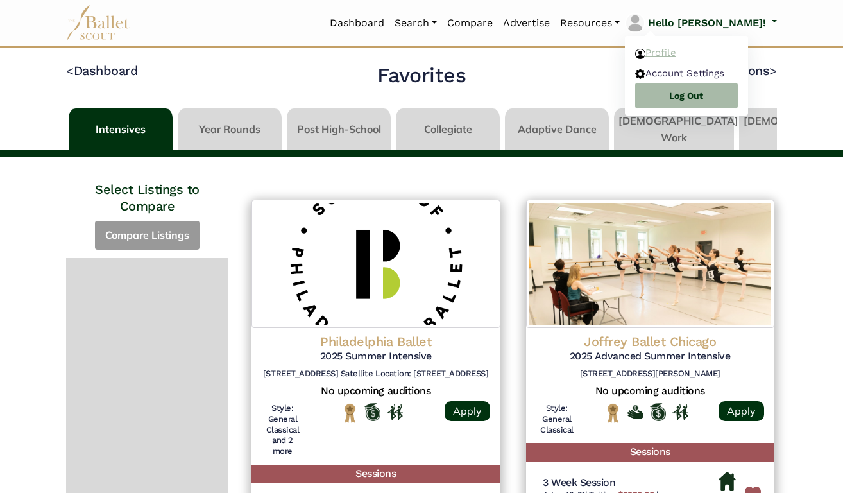
click at [719, 50] on link "Profile" at bounding box center [686, 53] width 123 height 20
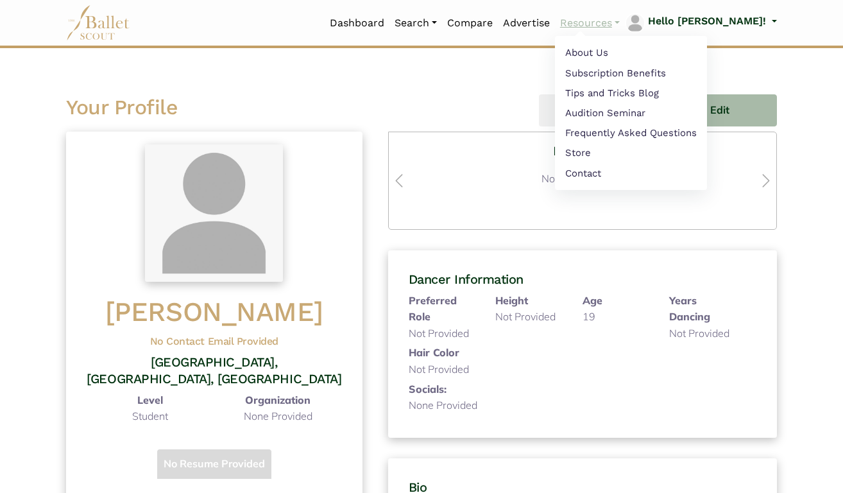
click at [625, 20] on link "Resources" at bounding box center [590, 23] width 70 height 27
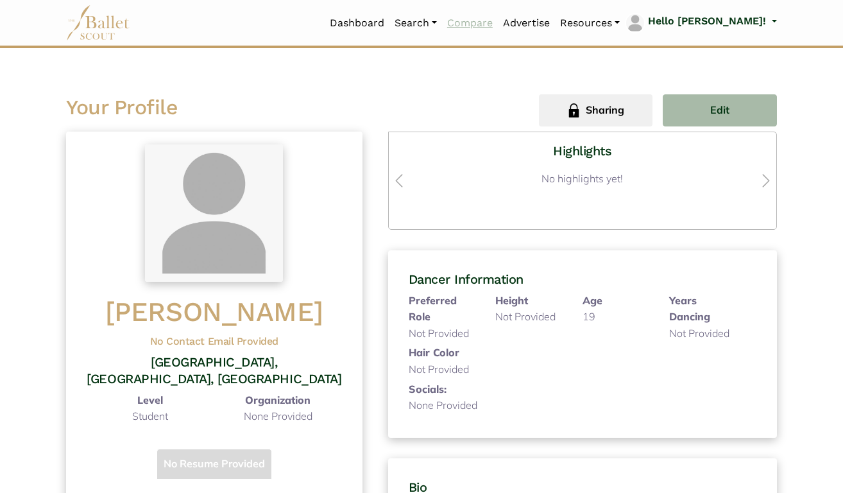
click at [498, 22] on link "Compare" at bounding box center [470, 23] width 56 height 27
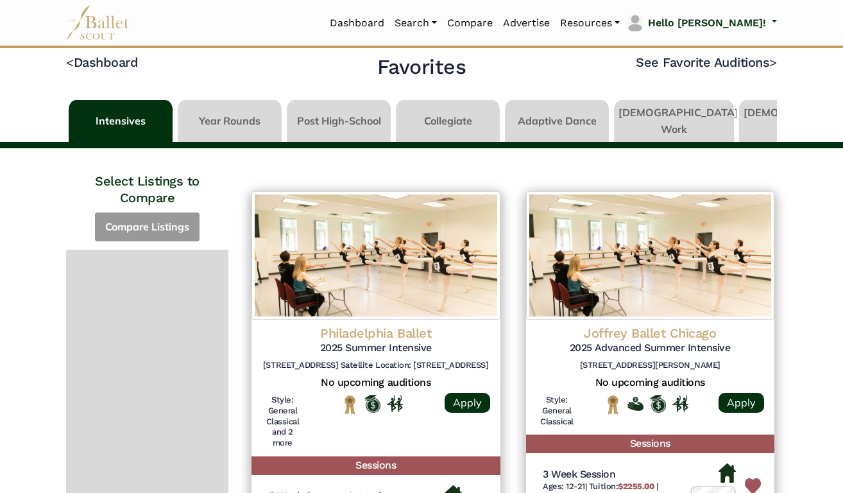
scroll to position [8, 0]
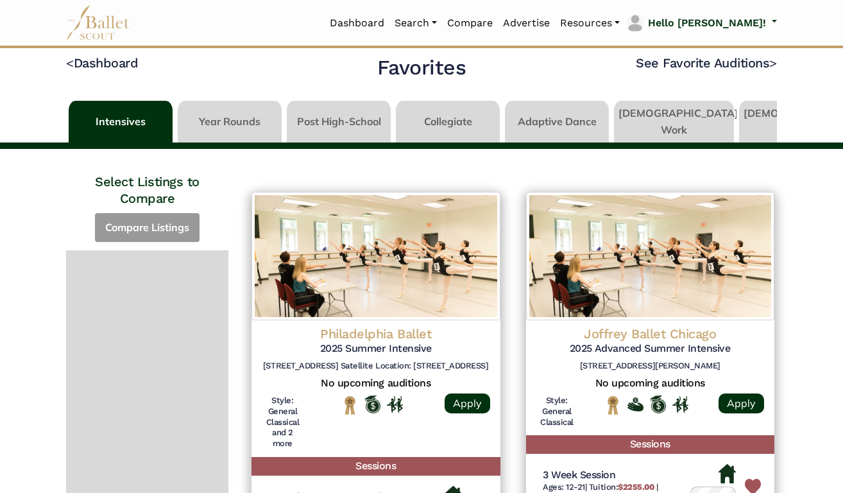
click at [682, 120] on link at bounding box center [674, 119] width 120 height 37
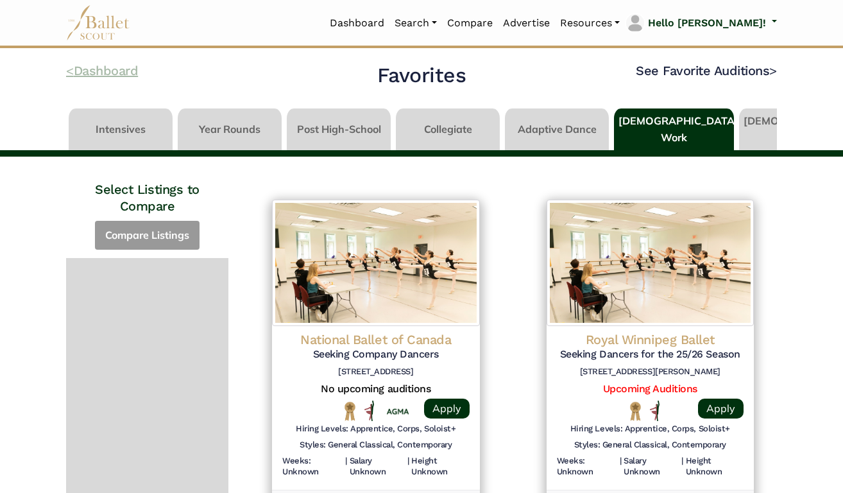
click at [90, 70] on link "< Dashboard" at bounding box center [102, 70] width 72 height 15
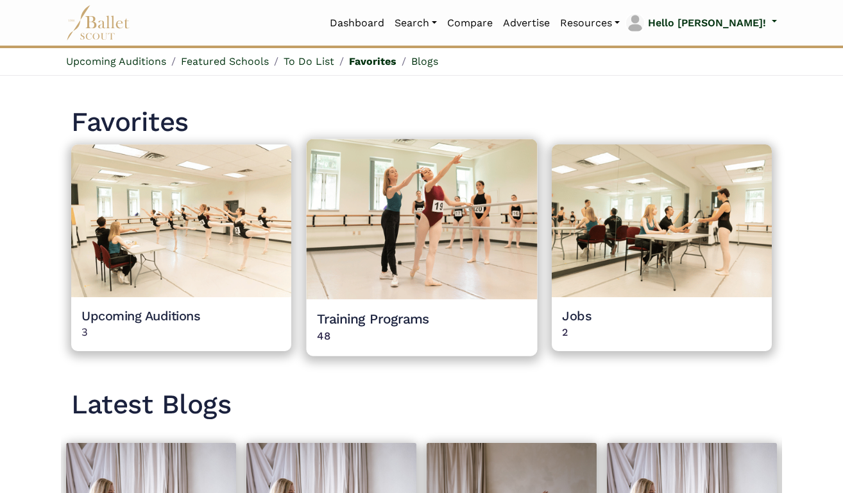
scroll to position [1070, 0]
click at [393, 283] on img at bounding box center [421, 219] width 231 height 160
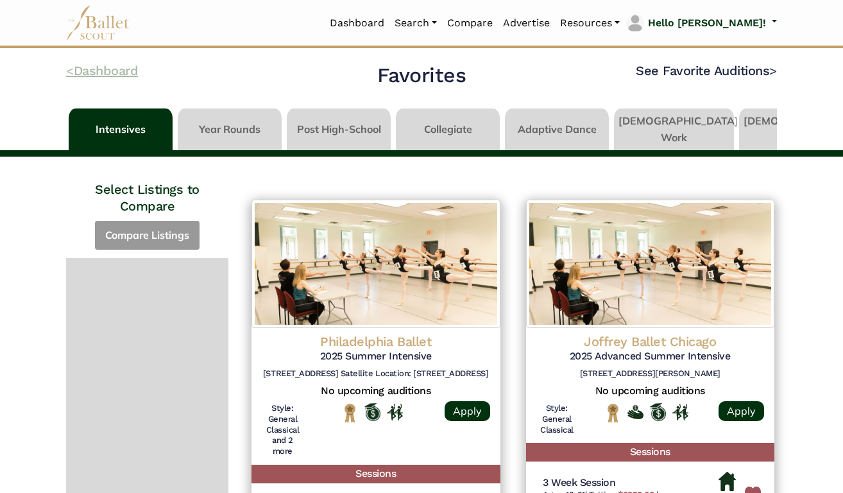
click at [68, 70] on code "<" at bounding box center [70, 70] width 8 height 16
click at [248, 130] on link at bounding box center [230, 126] width 104 height 37
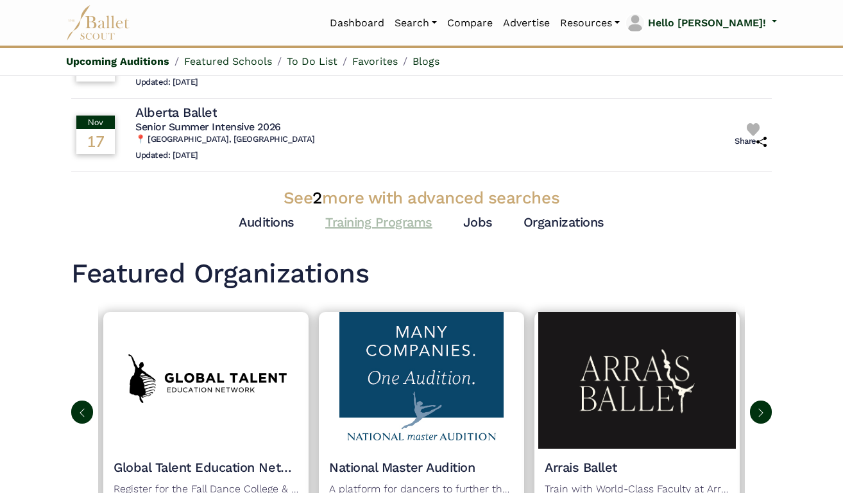
scroll to position [410, 0]
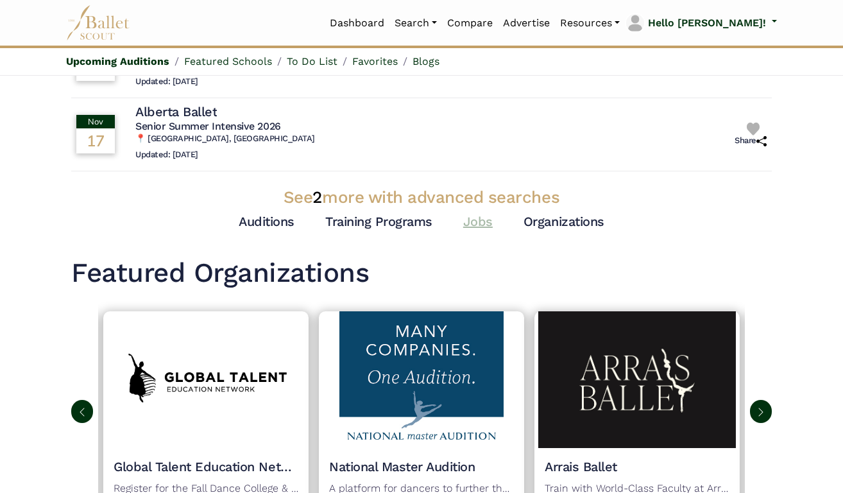
click at [481, 214] on link "Jobs" at bounding box center [478, 221] width 30 height 15
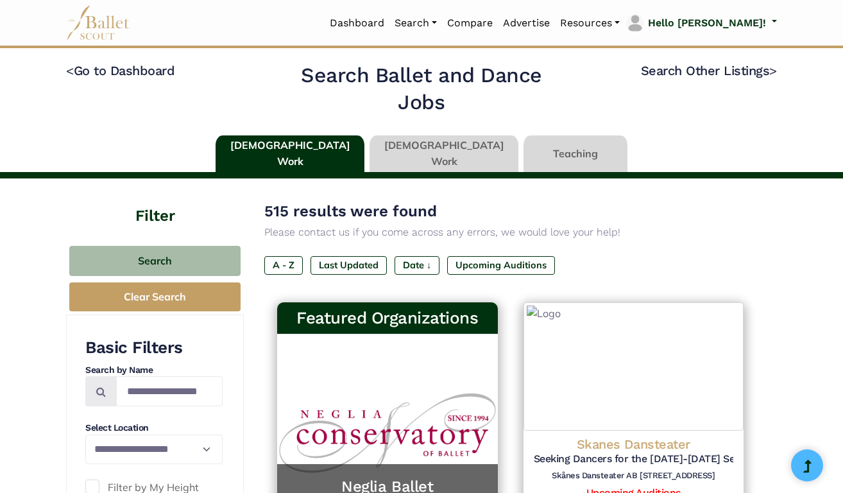
type input "******"
type input "*****"
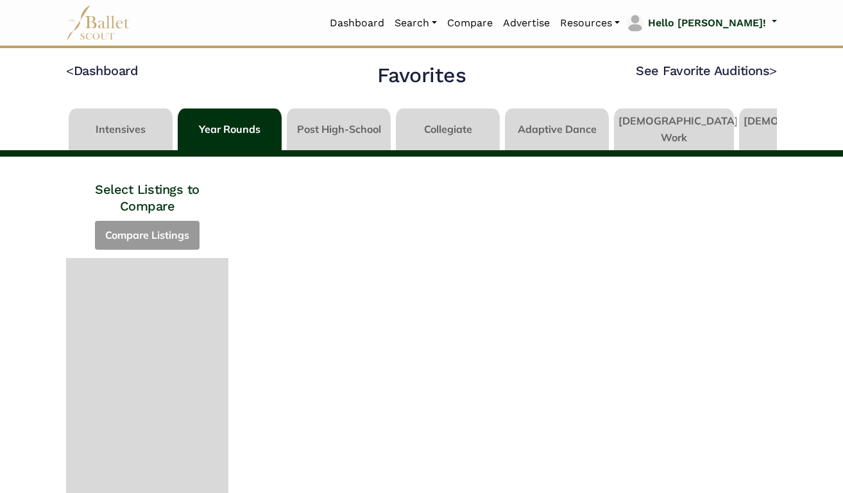
click at [336, 119] on link at bounding box center [339, 126] width 104 height 37
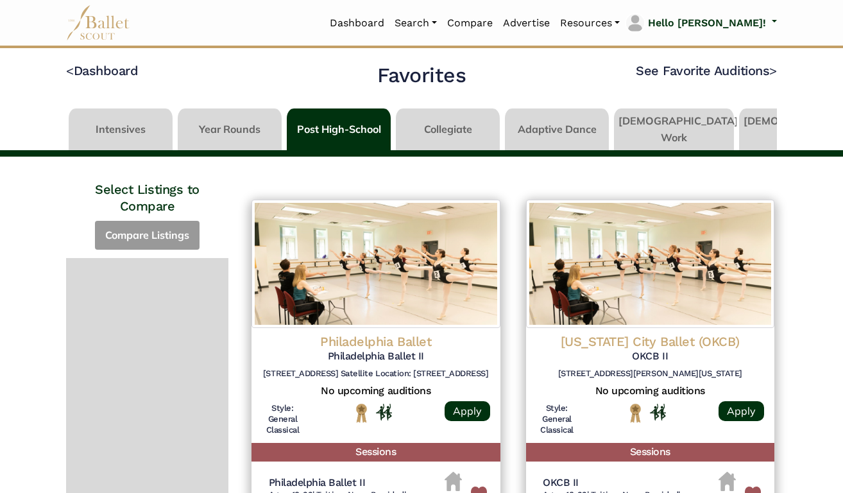
click at [641, 123] on link at bounding box center [674, 126] width 120 height 37
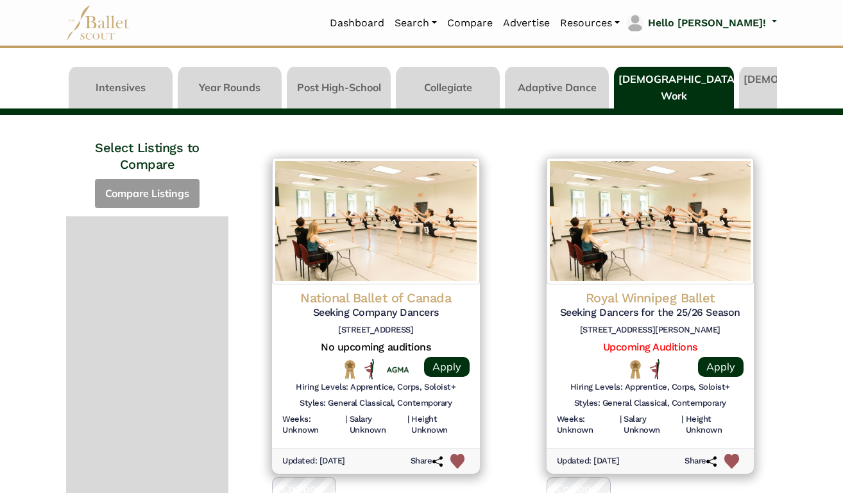
scroll to position [41, 0]
click at [440, 359] on link "Apply" at bounding box center [447, 367] width 46 height 20
click at [722, 363] on link "Apply" at bounding box center [721, 367] width 46 height 20
click at [721, 363] on link "Apply" at bounding box center [721, 367] width 46 height 20
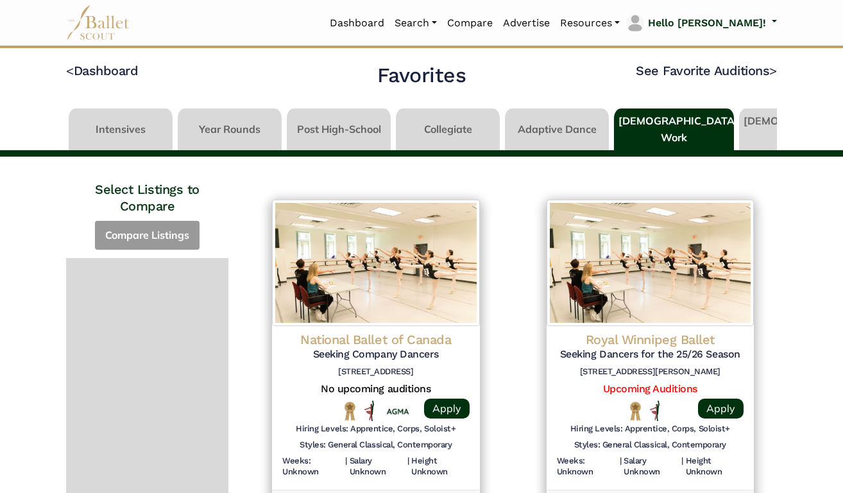
scroll to position [0, 0]
click at [773, 71] on code ">" at bounding box center [773, 70] width 8 height 16
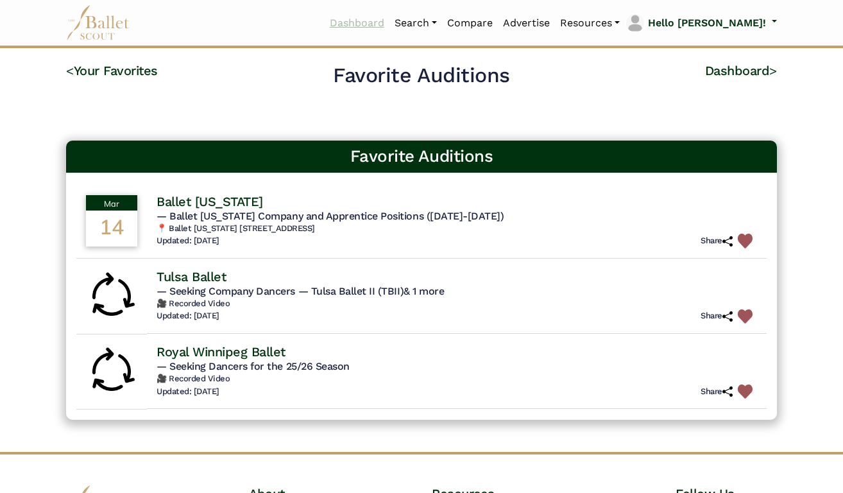
click at [390, 22] on link "Dashboard" at bounding box center [357, 23] width 65 height 27
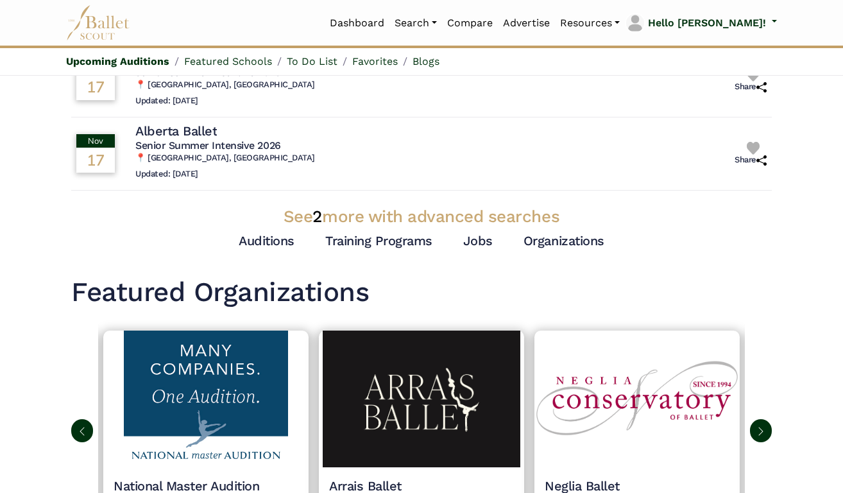
scroll to position [392, 0]
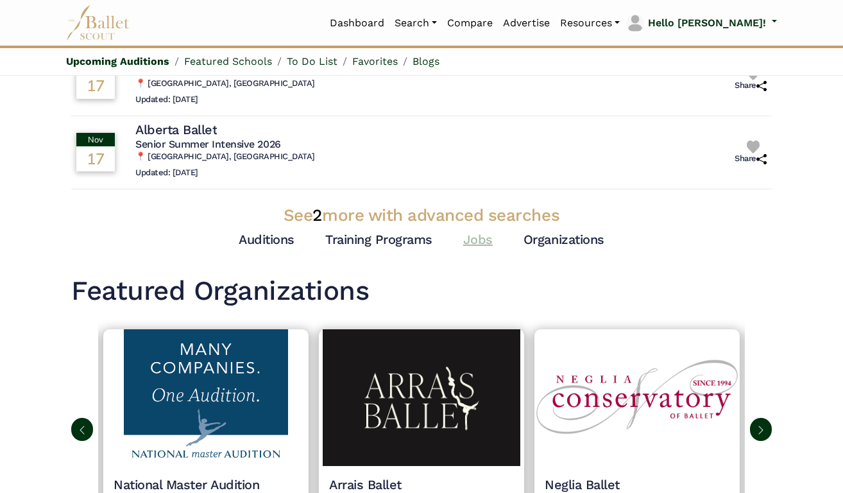
click at [478, 232] on link "Jobs" at bounding box center [478, 239] width 30 height 15
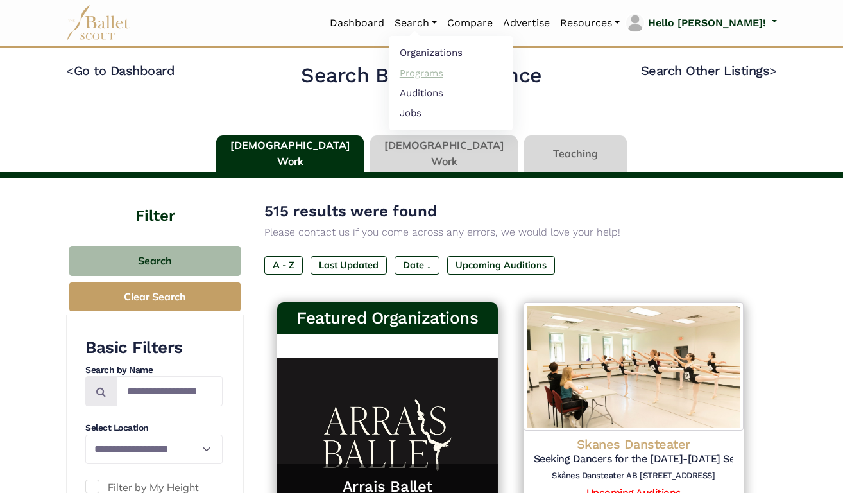
click at [474, 73] on link "Programs" at bounding box center [451, 73] width 123 height 20
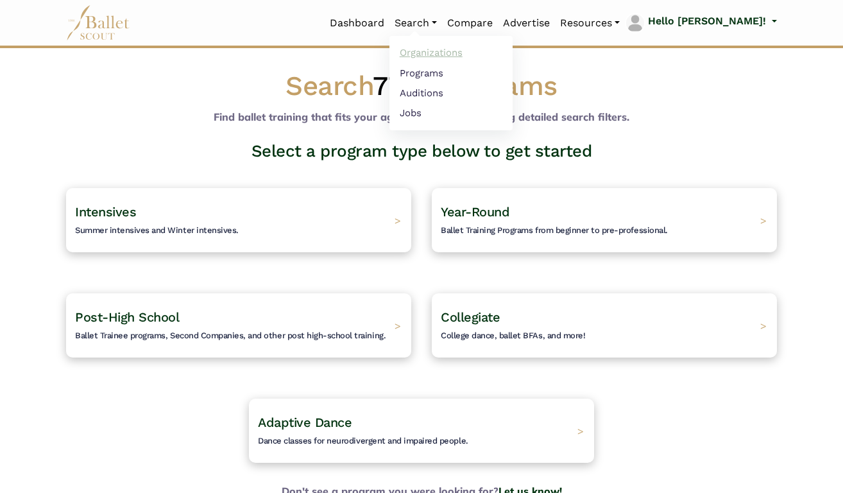
click at [467, 53] on link "Organizations" at bounding box center [451, 53] width 123 height 20
